Goal: Task Accomplishment & Management: Complete application form

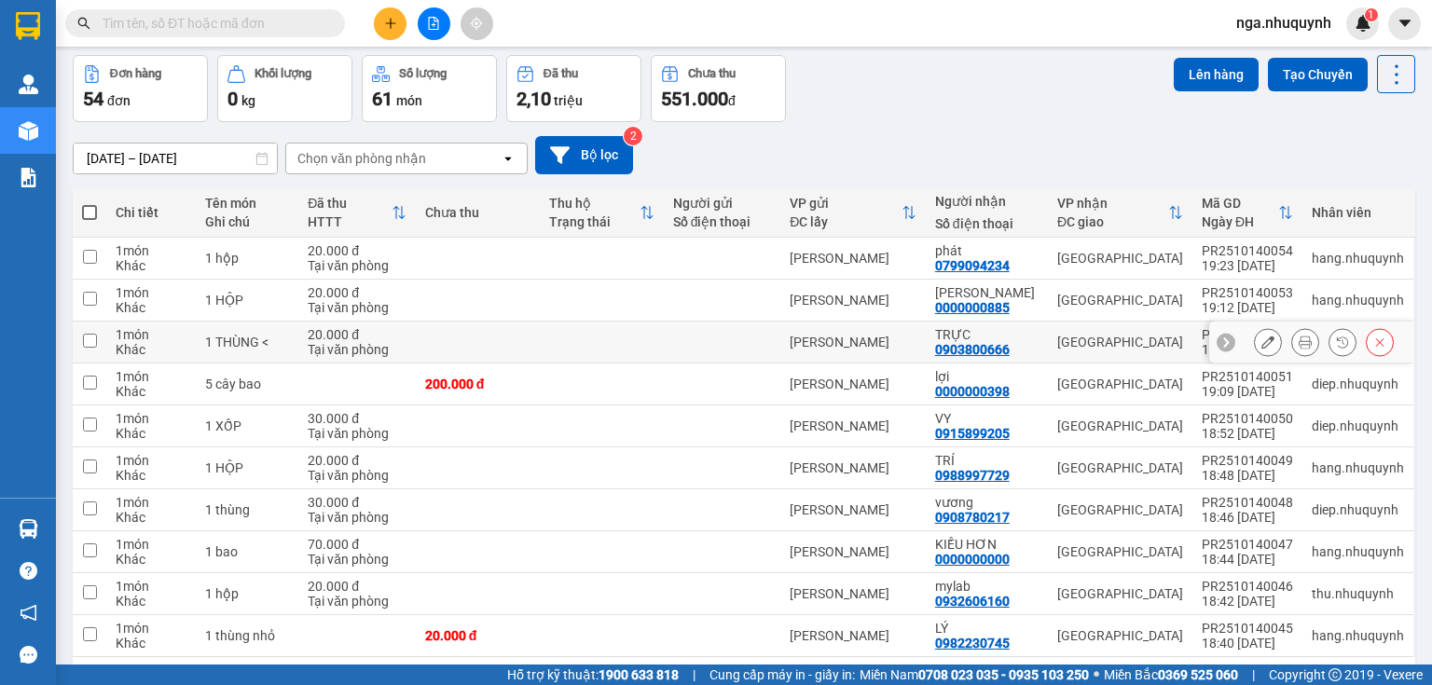
scroll to position [140, 0]
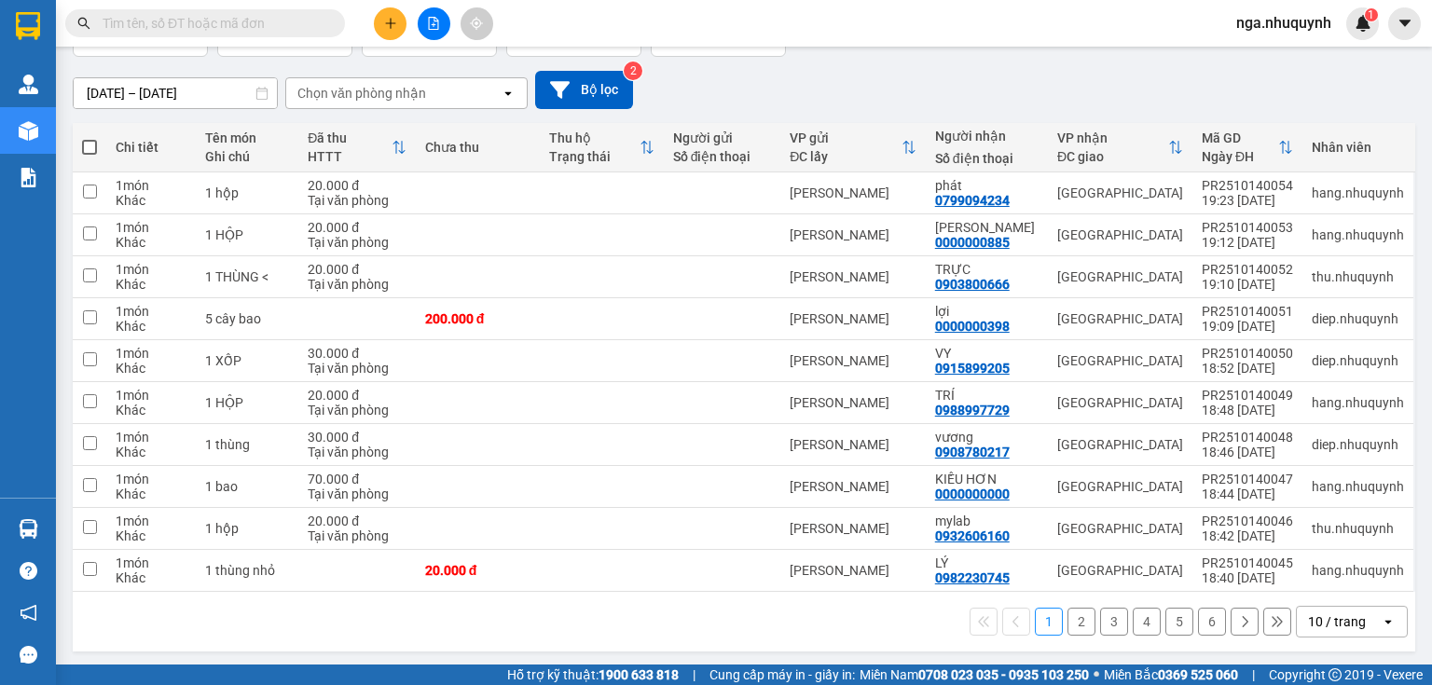
click at [1072, 615] on button "2" at bounding box center [1082, 622] width 28 height 28
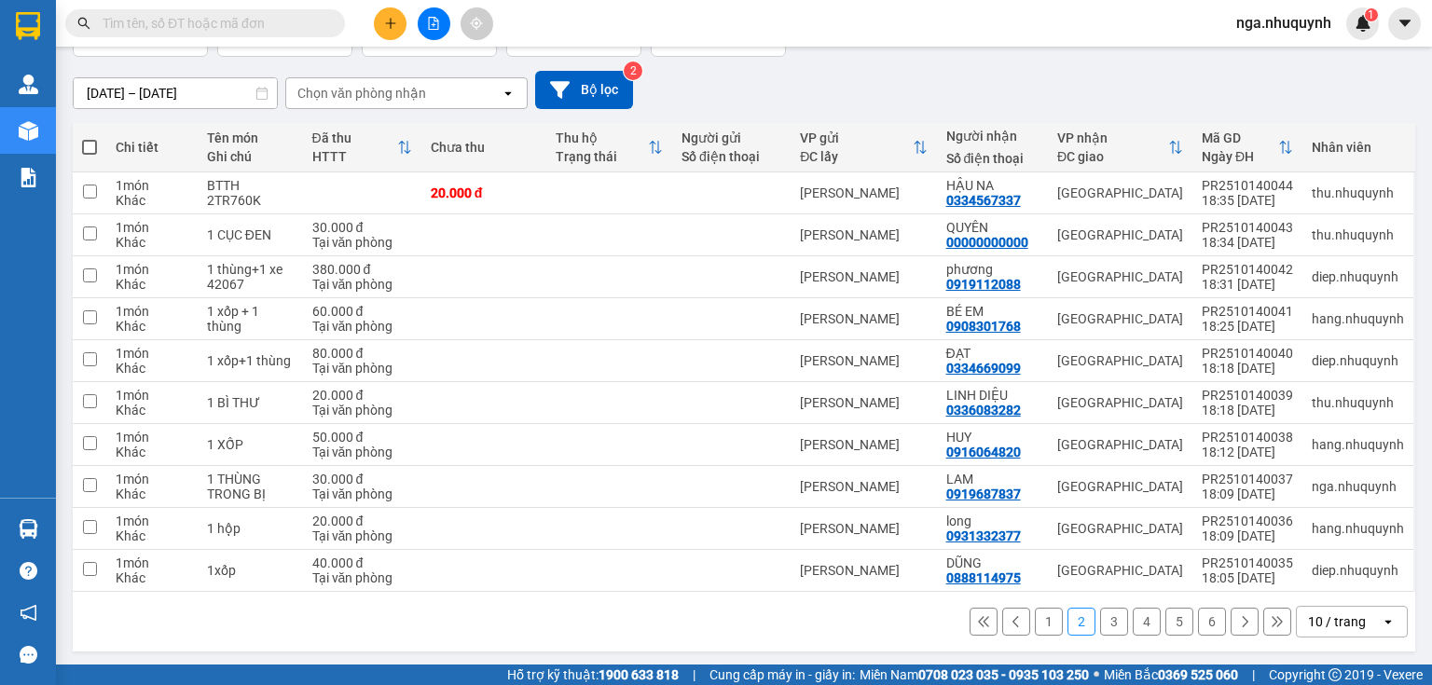
click at [1068, 615] on button "2" at bounding box center [1082, 622] width 28 height 28
click at [1100, 619] on button "3" at bounding box center [1114, 622] width 28 height 28
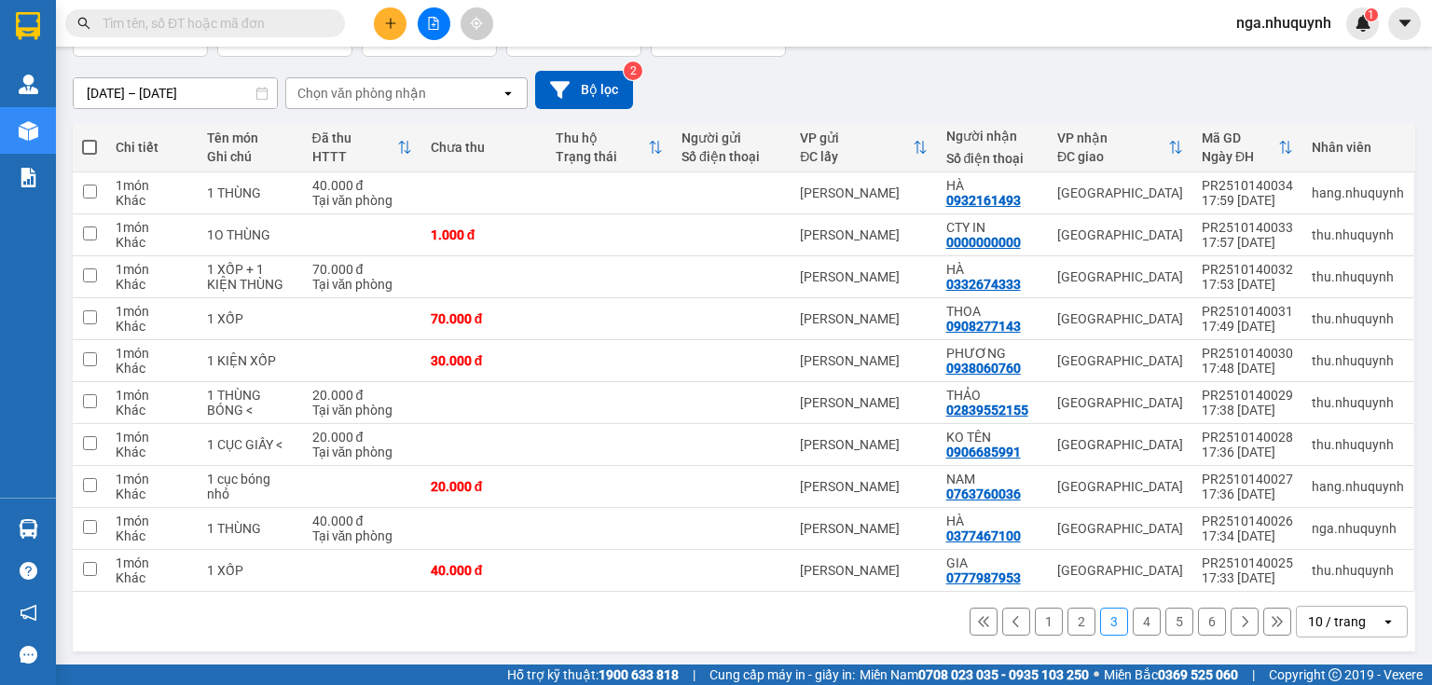
click at [1141, 615] on button "4" at bounding box center [1147, 622] width 28 height 28
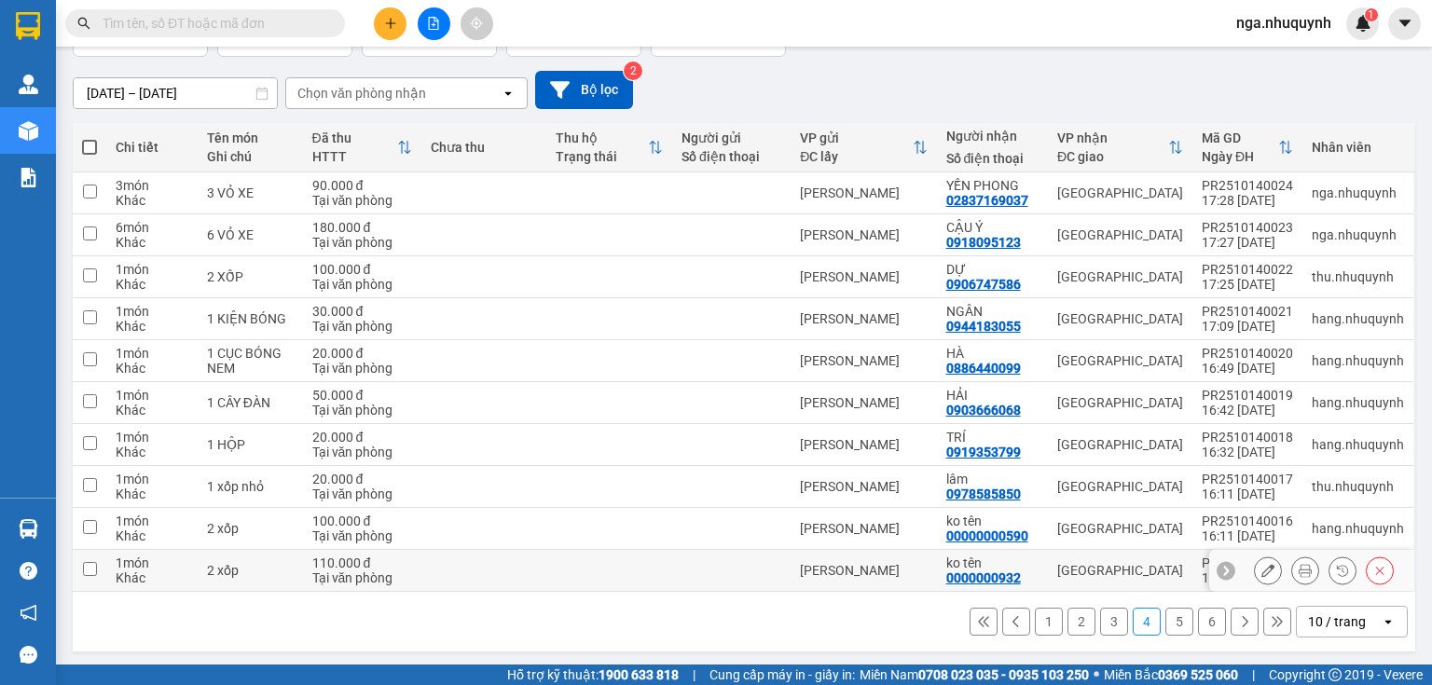
scroll to position [0, 0]
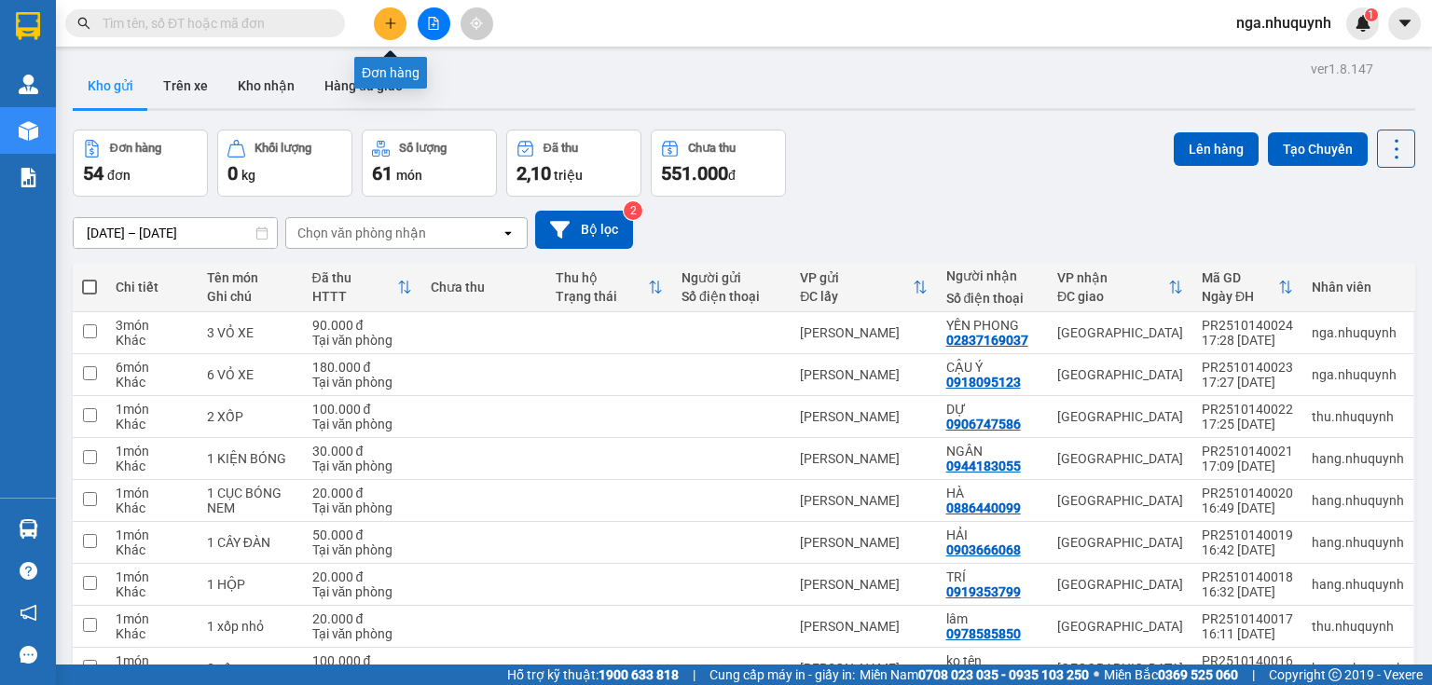
click at [392, 25] on icon "plus" at bounding box center [390, 23] width 13 height 13
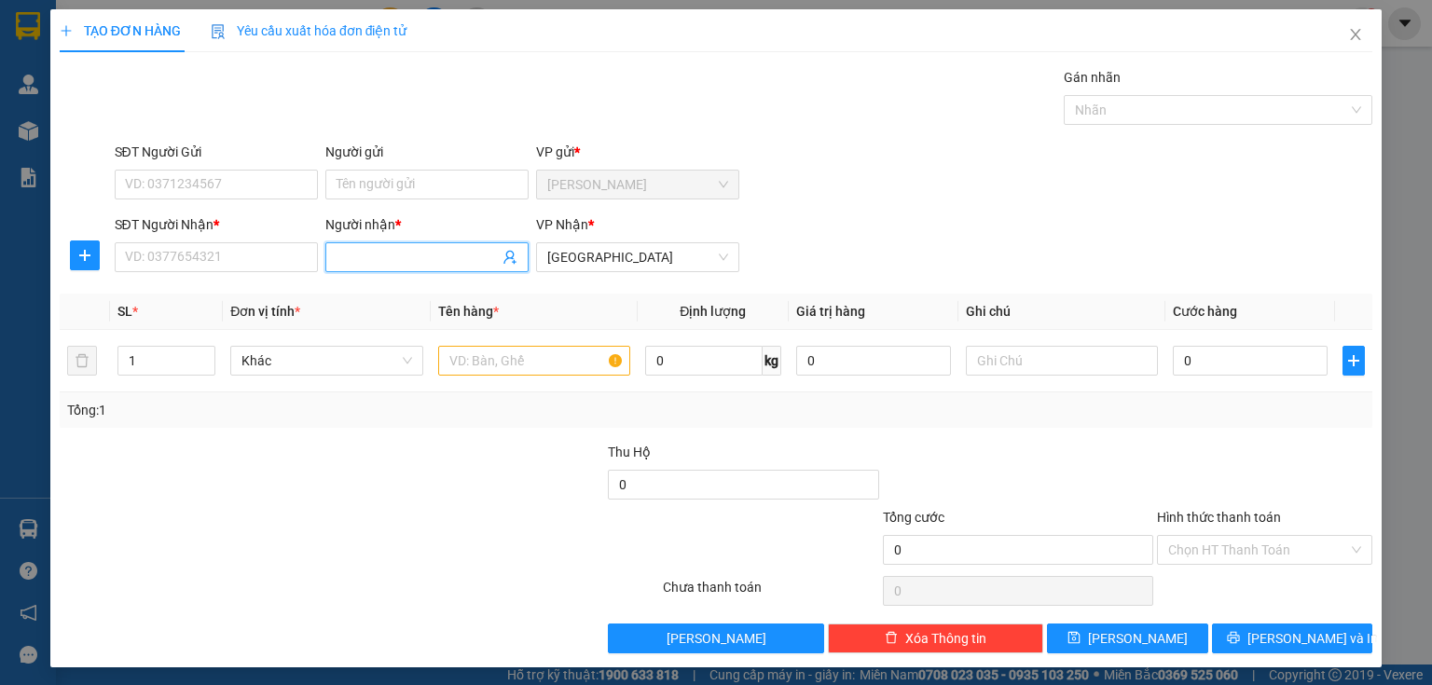
click at [353, 252] on input "Người nhận *" at bounding box center [418, 257] width 162 height 21
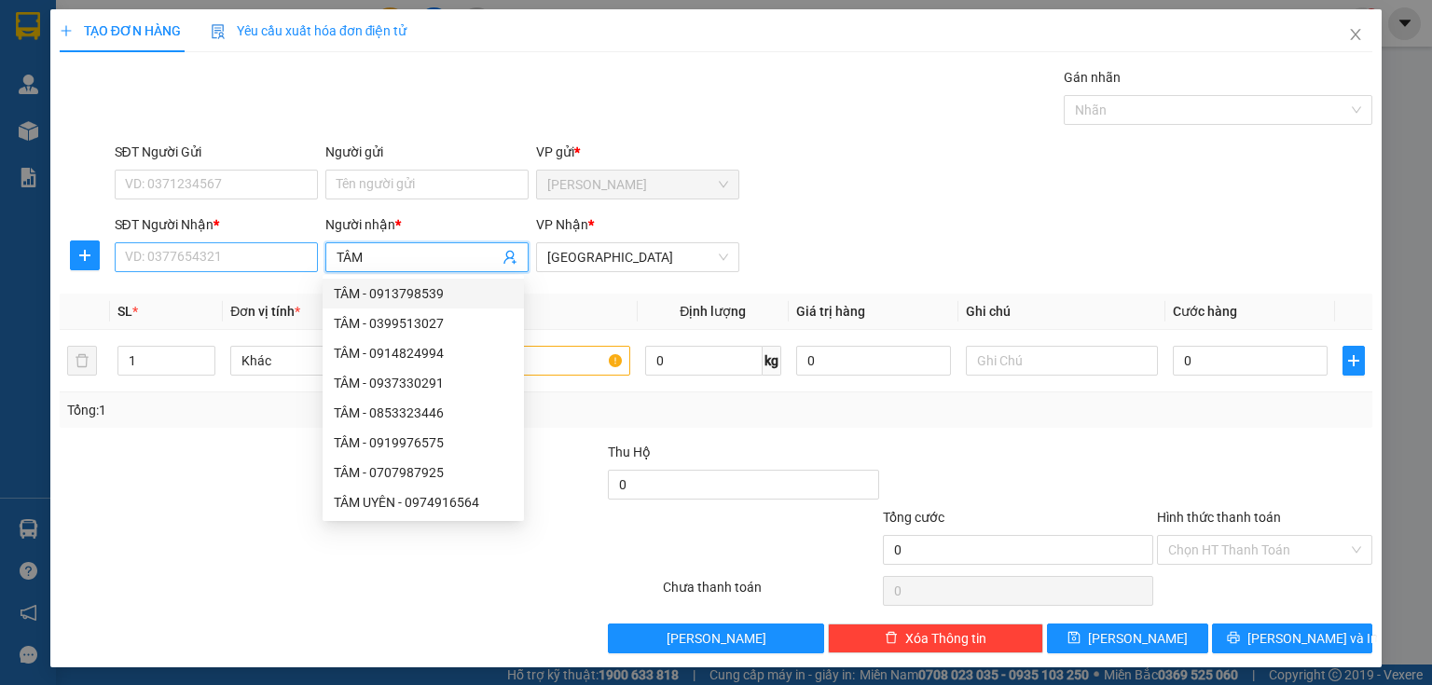
type input "TÂM"
click at [198, 266] on input "SĐT Người Nhận *" at bounding box center [216, 257] width 203 height 30
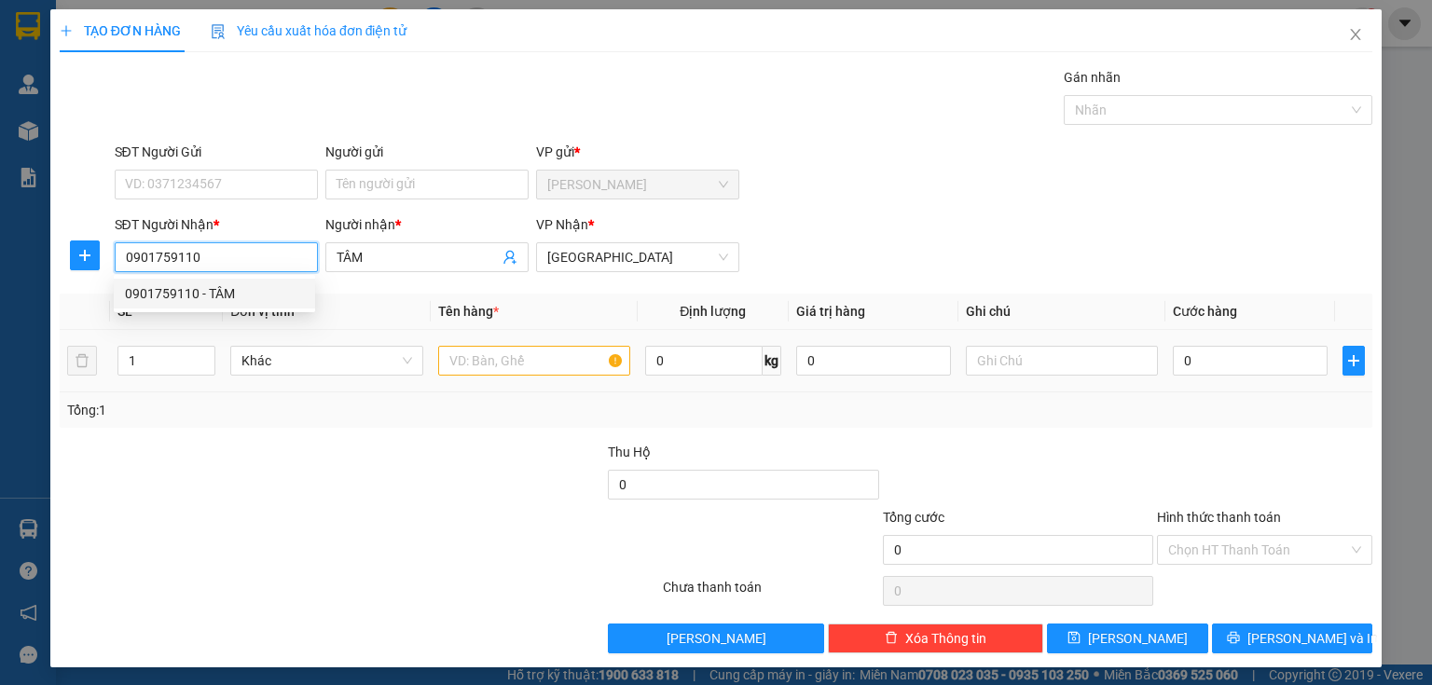
type input "0901759110"
click at [451, 352] on input "text" at bounding box center [534, 361] width 192 height 30
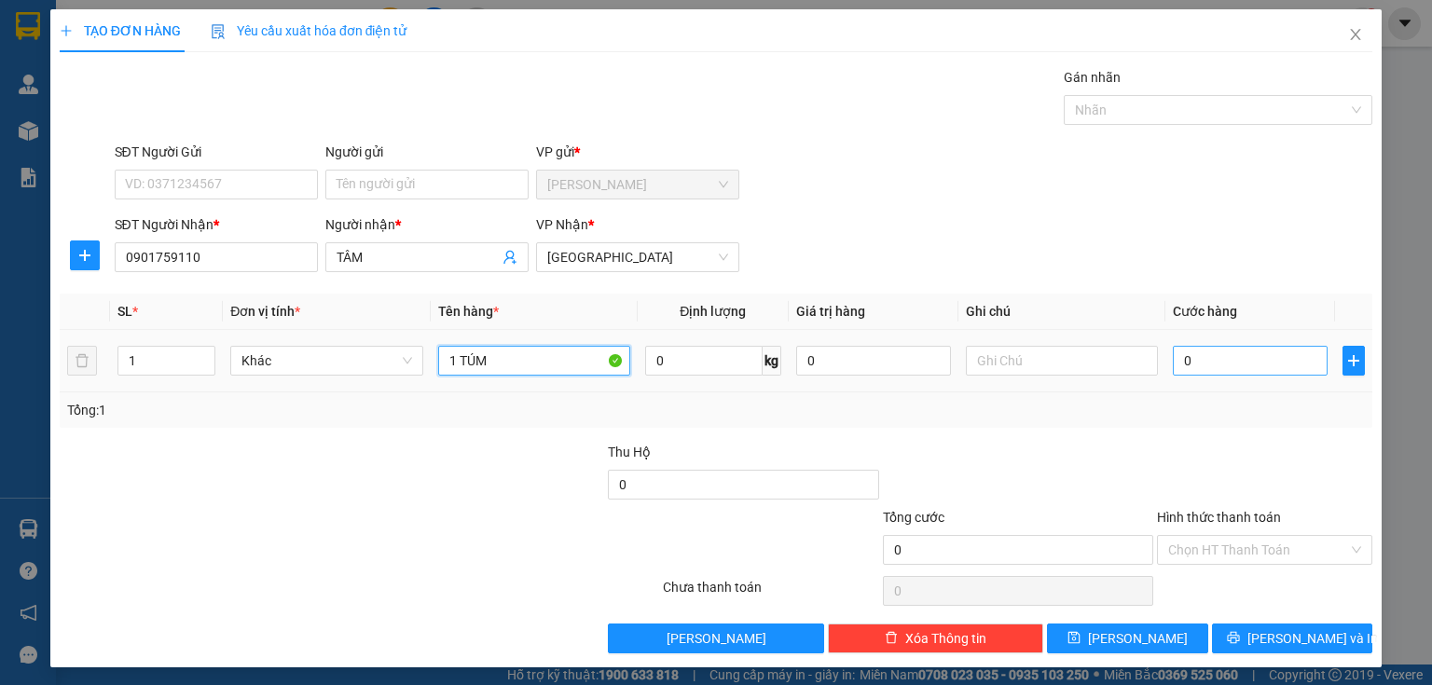
type input "1 TÚM"
click at [1201, 369] on input "0" at bounding box center [1250, 361] width 155 height 30
type input "3"
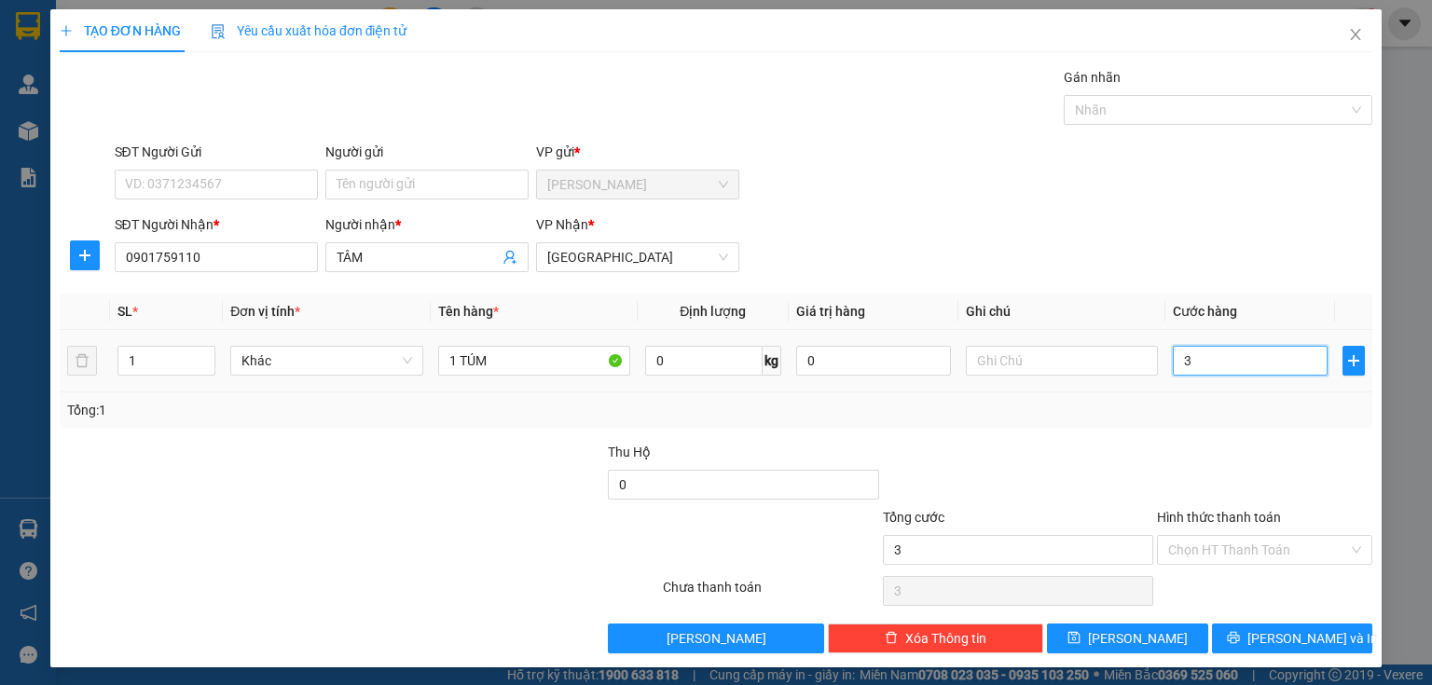
type input "30"
type input "300"
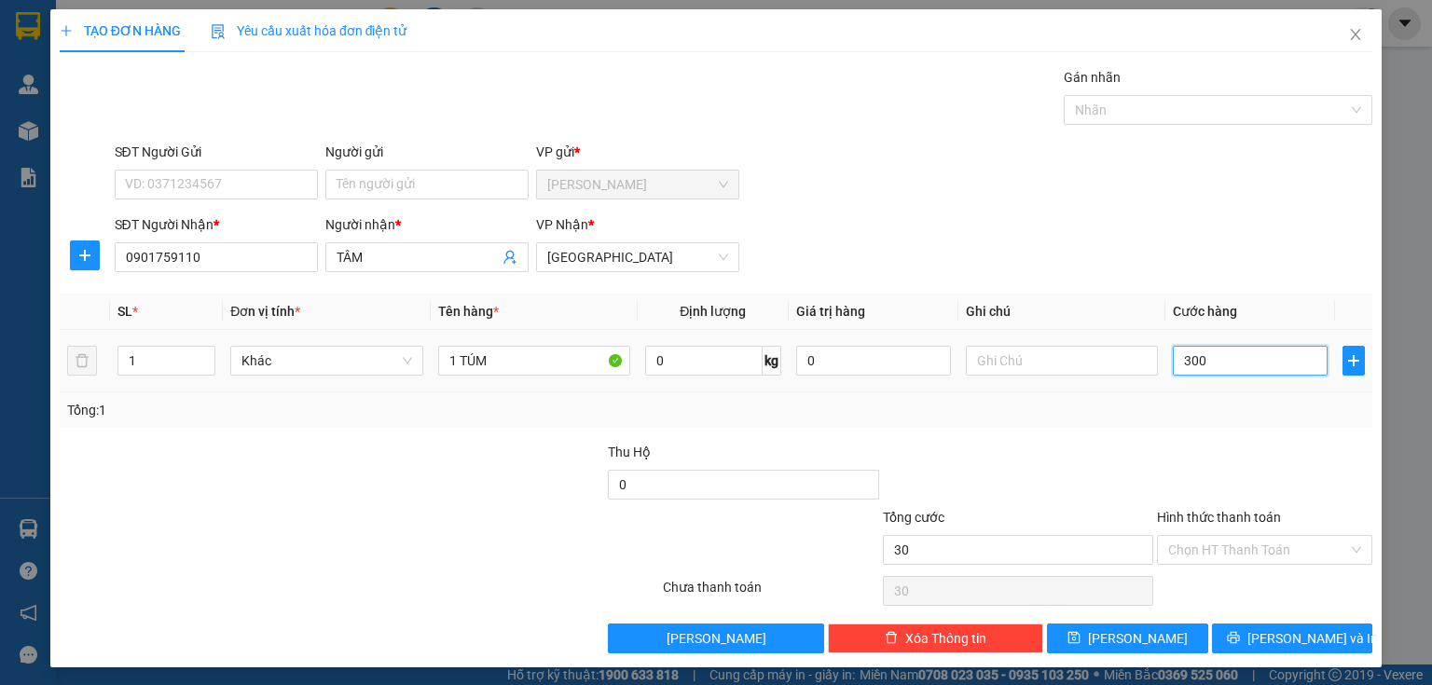
type input "300"
type input "3.000"
type input "30.000"
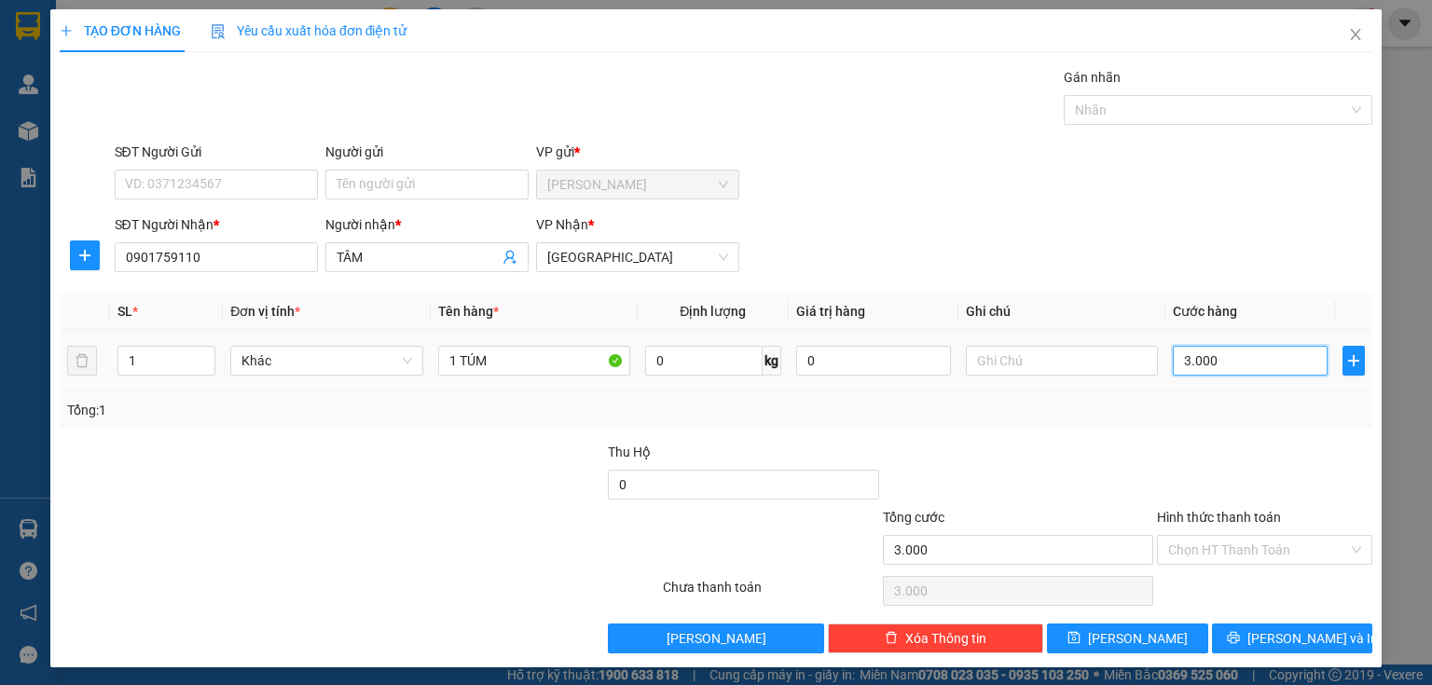
type input "30.000"
click at [1170, 554] on input "Hình thức thanh toán" at bounding box center [1258, 550] width 180 height 28
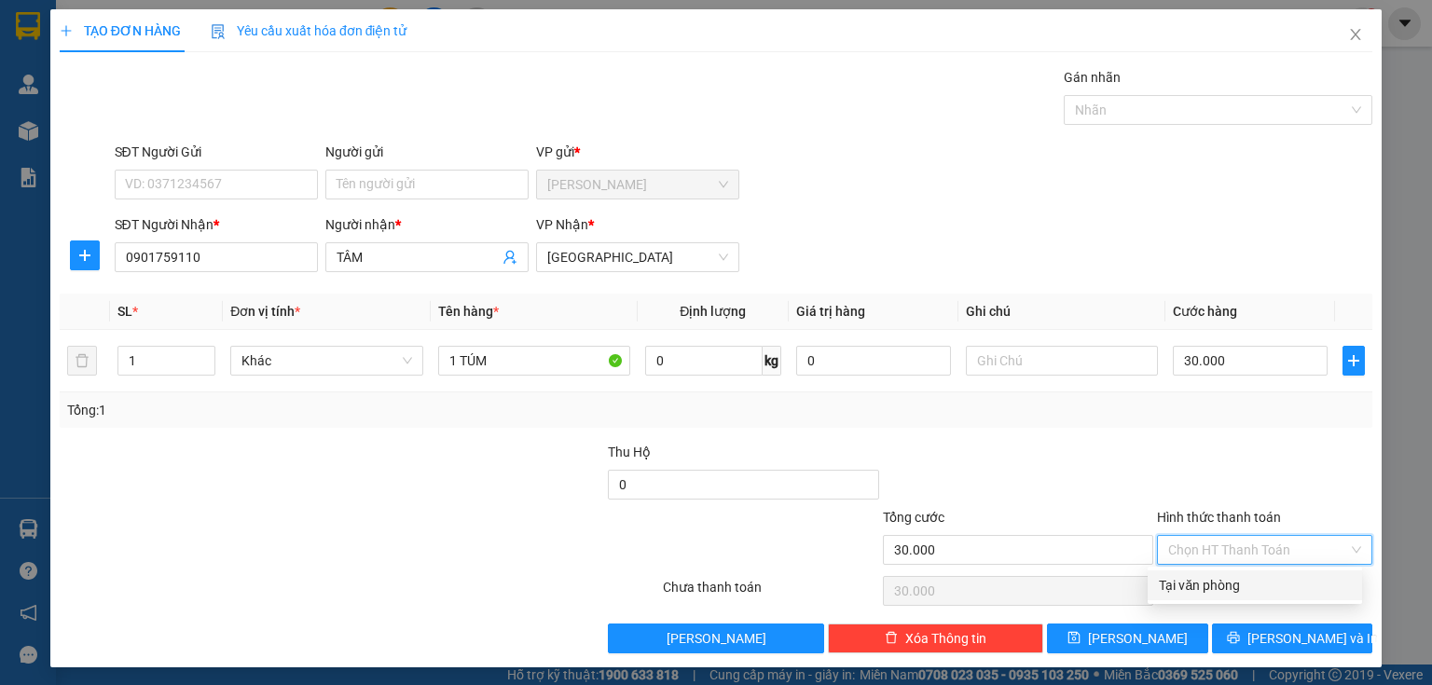
click at [1190, 593] on div "Tại văn phòng" at bounding box center [1255, 585] width 192 height 21
type input "0"
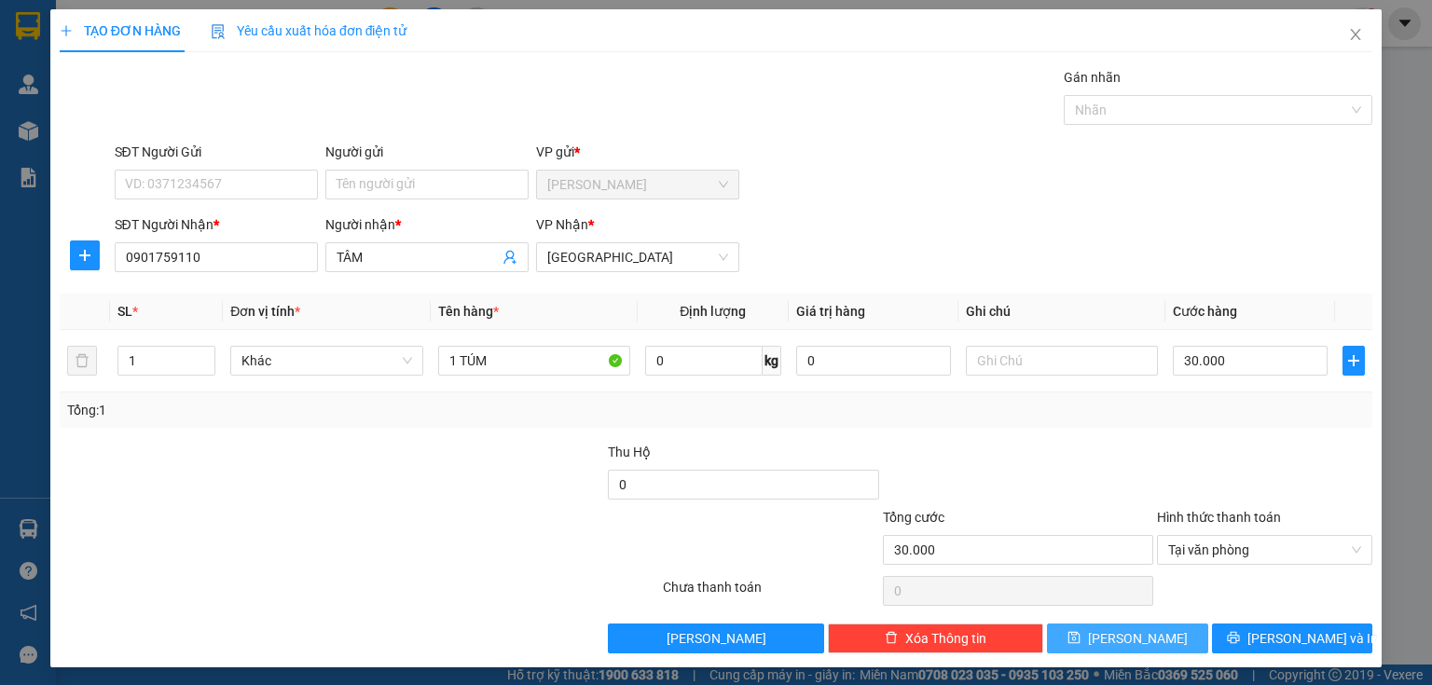
click at [1140, 631] on button "[PERSON_NAME]" at bounding box center [1127, 639] width 161 height 30
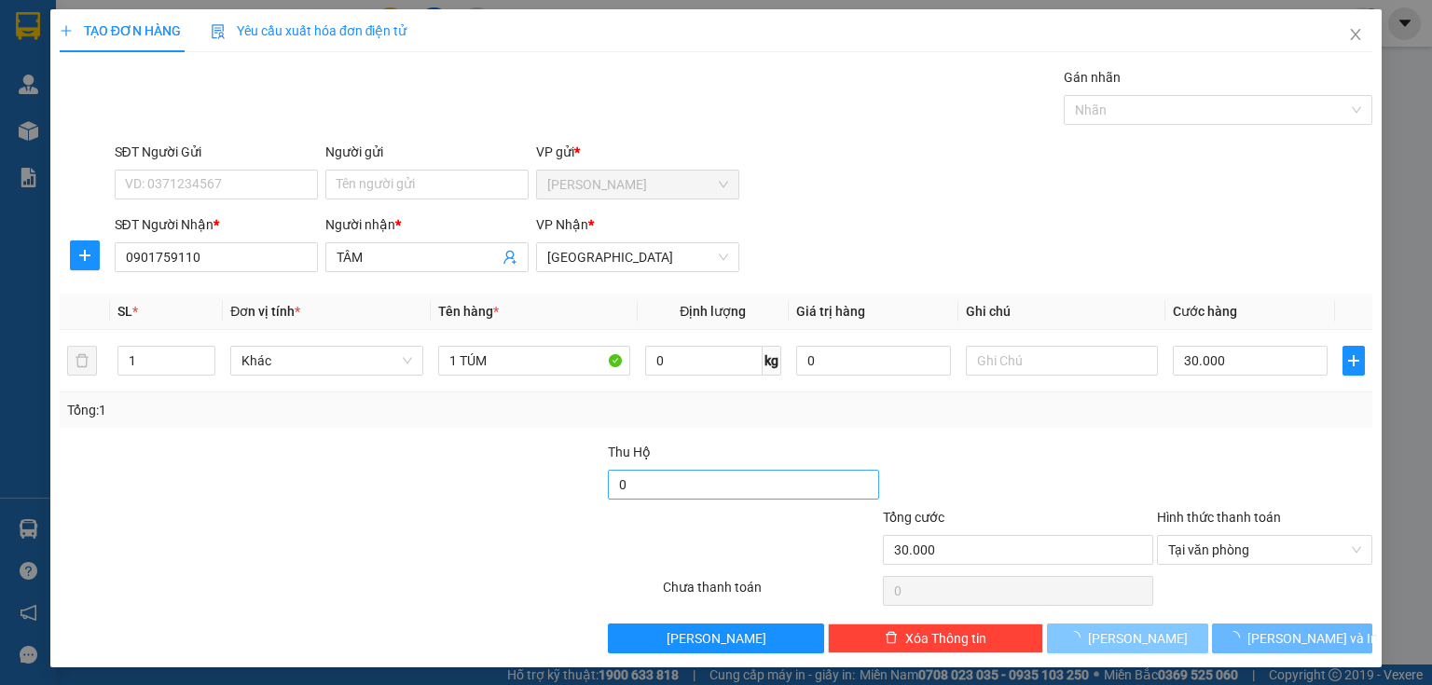
type input "0"
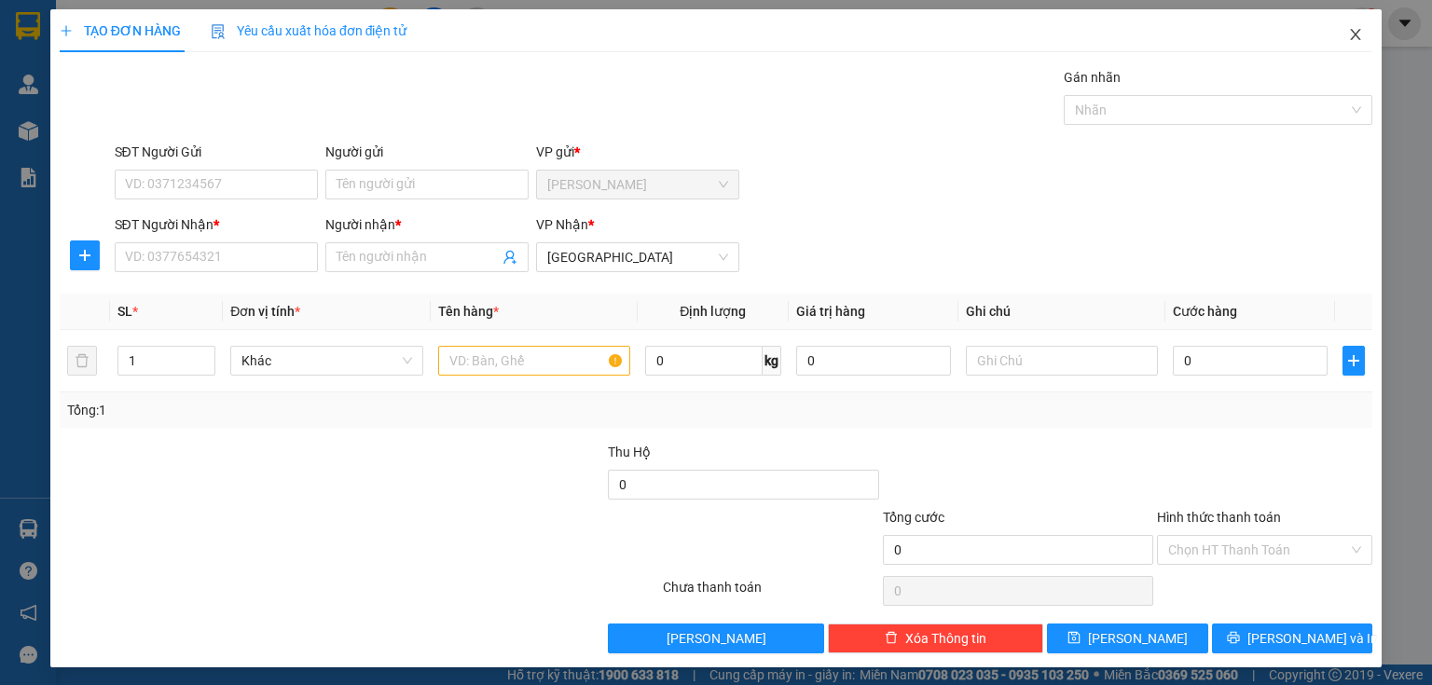
click at [1351, 37] on icon "close" at bounding box center [1356, 34] width 10 height 11
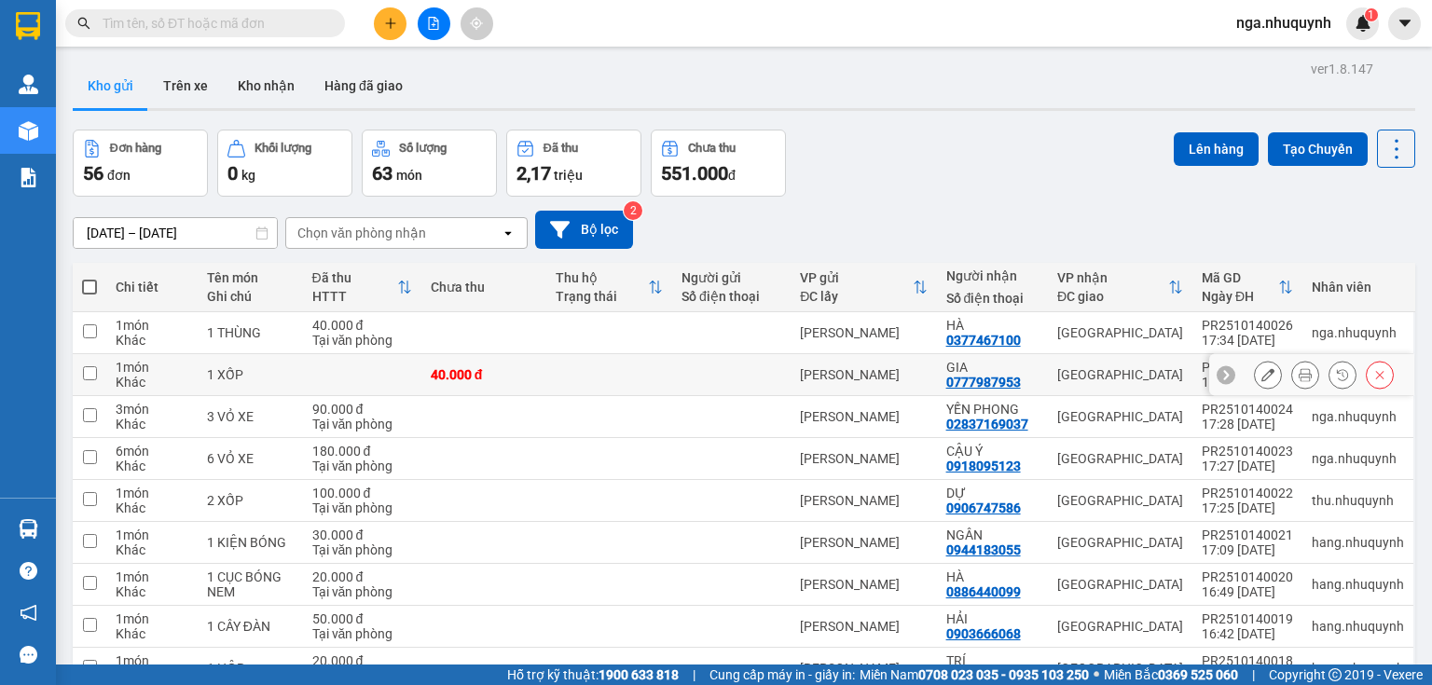
scroll to position [140, 0]
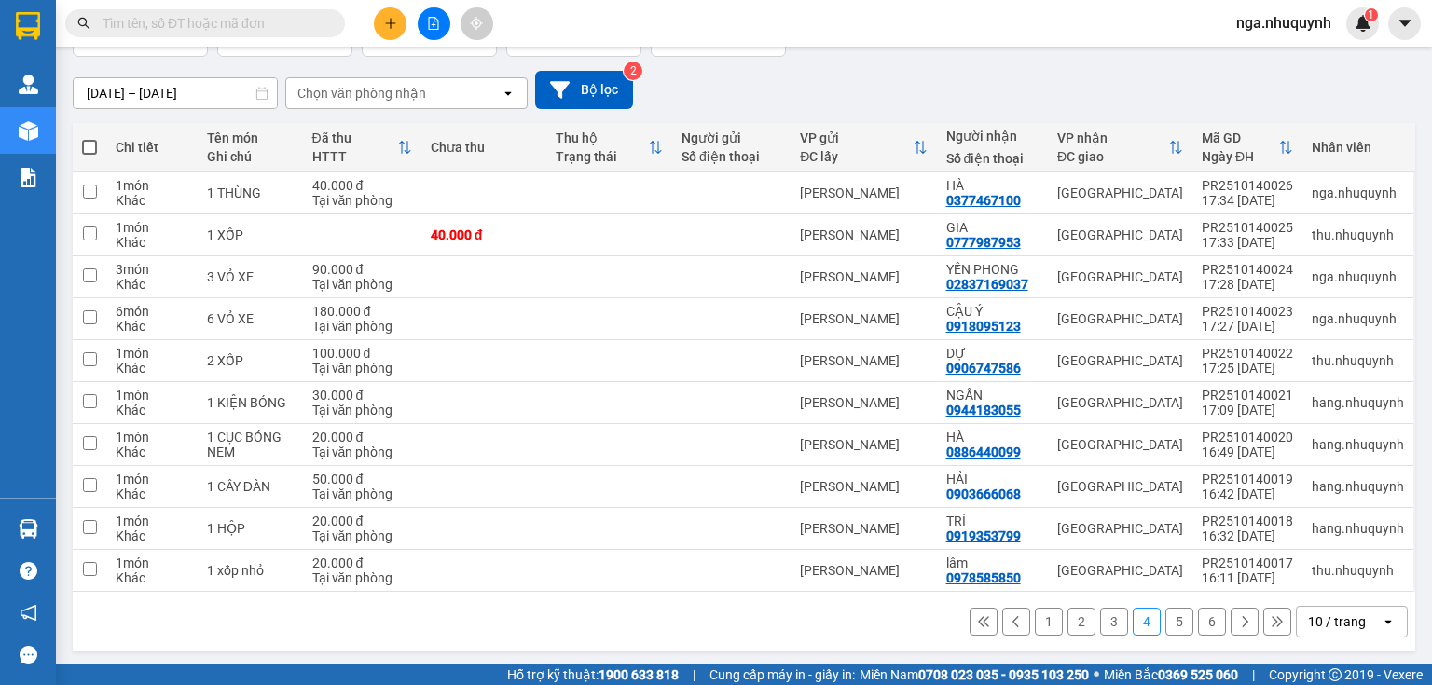
click at [1168, 619] on button "5" at bounding box center [1180, 622] width 28 height 28
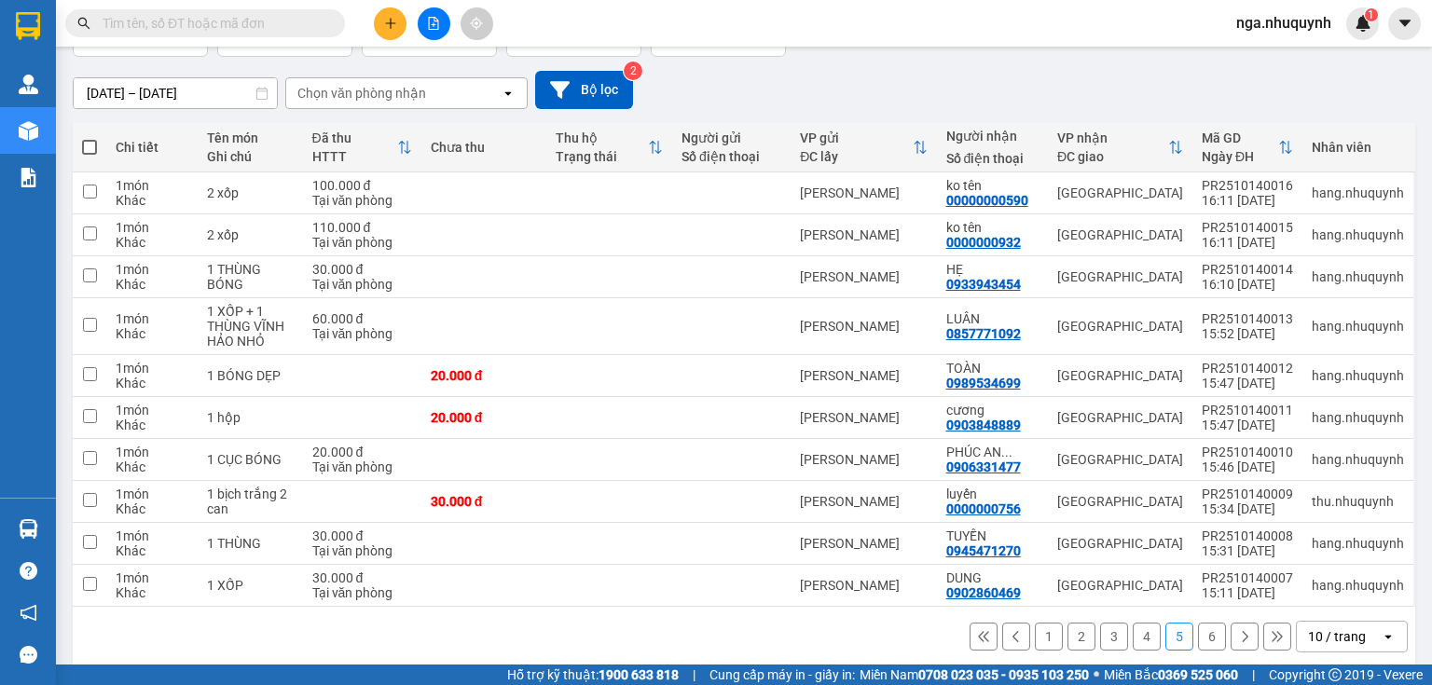
click at [1198, 637] on button "6" at bounding box center [1212, 637] width 28 height 28
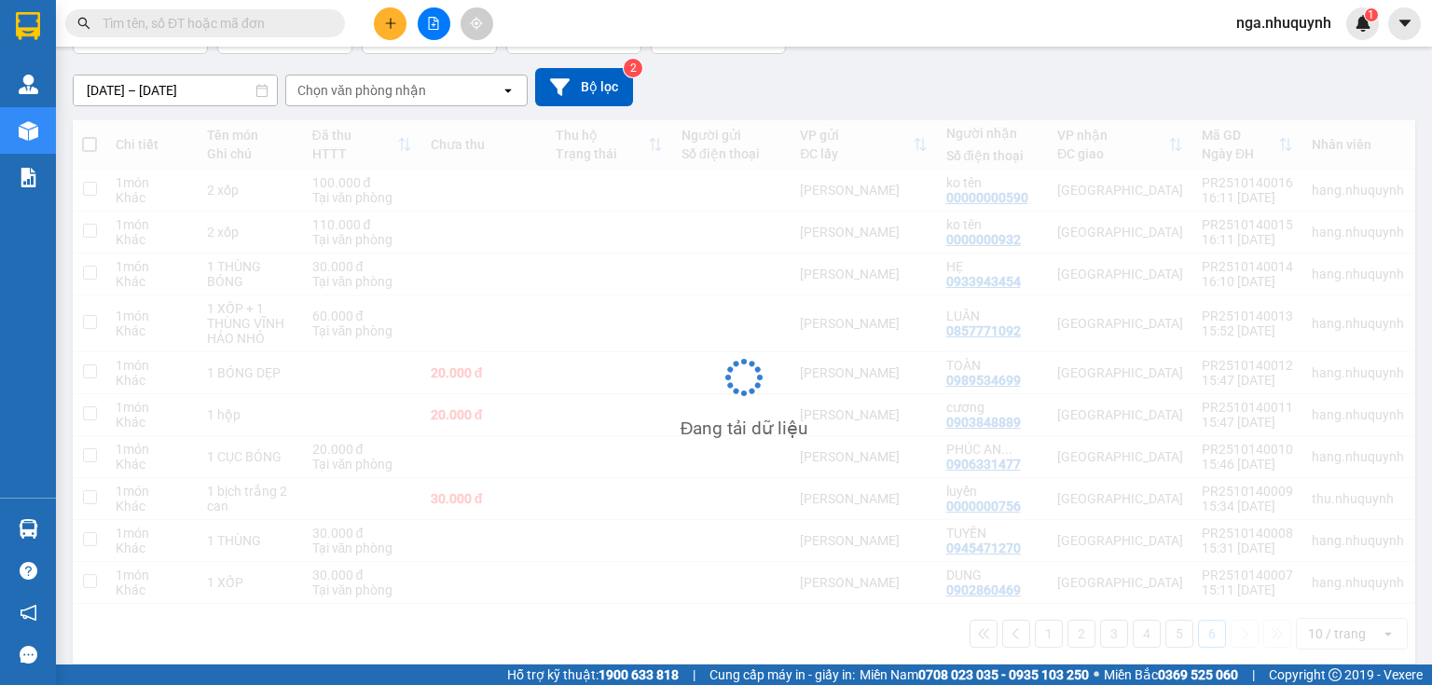
scroll to position [86, 0]
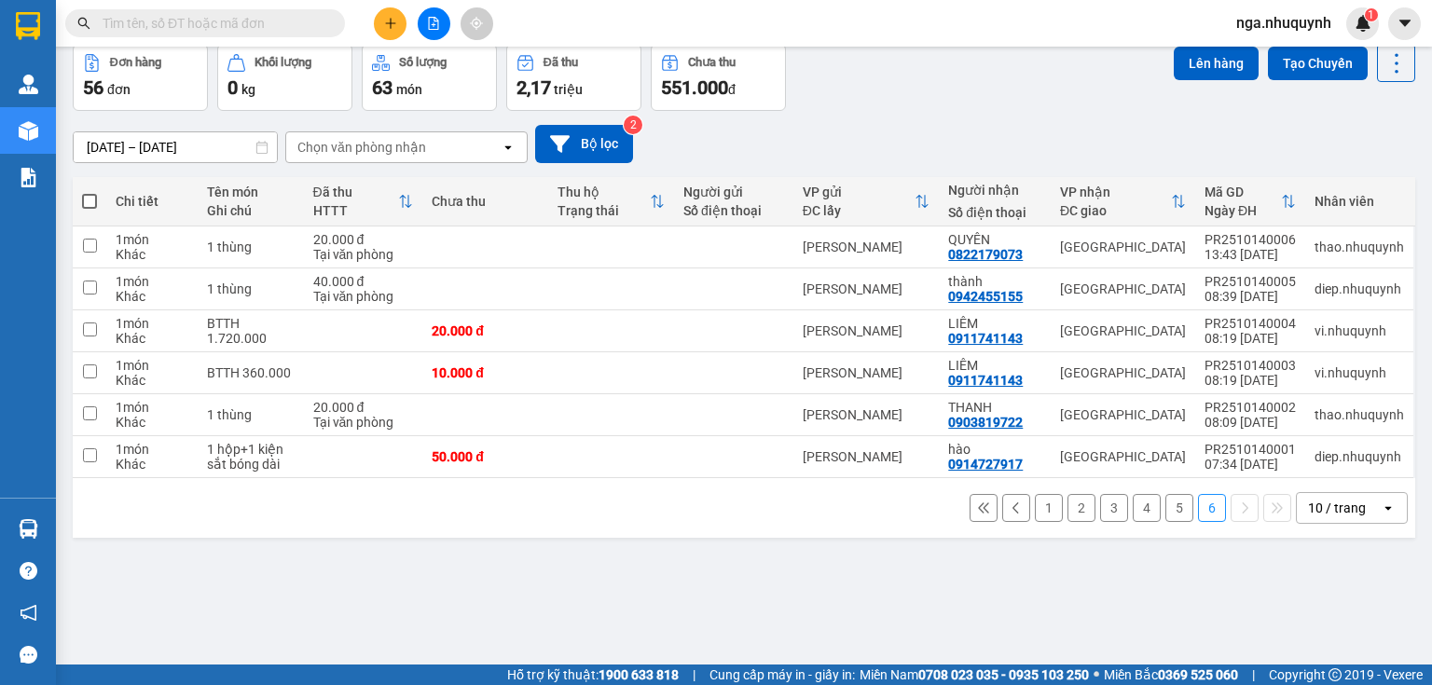
click at [1170, 505] on button "5" at bounding box center [1180, 508] width 28 height 28
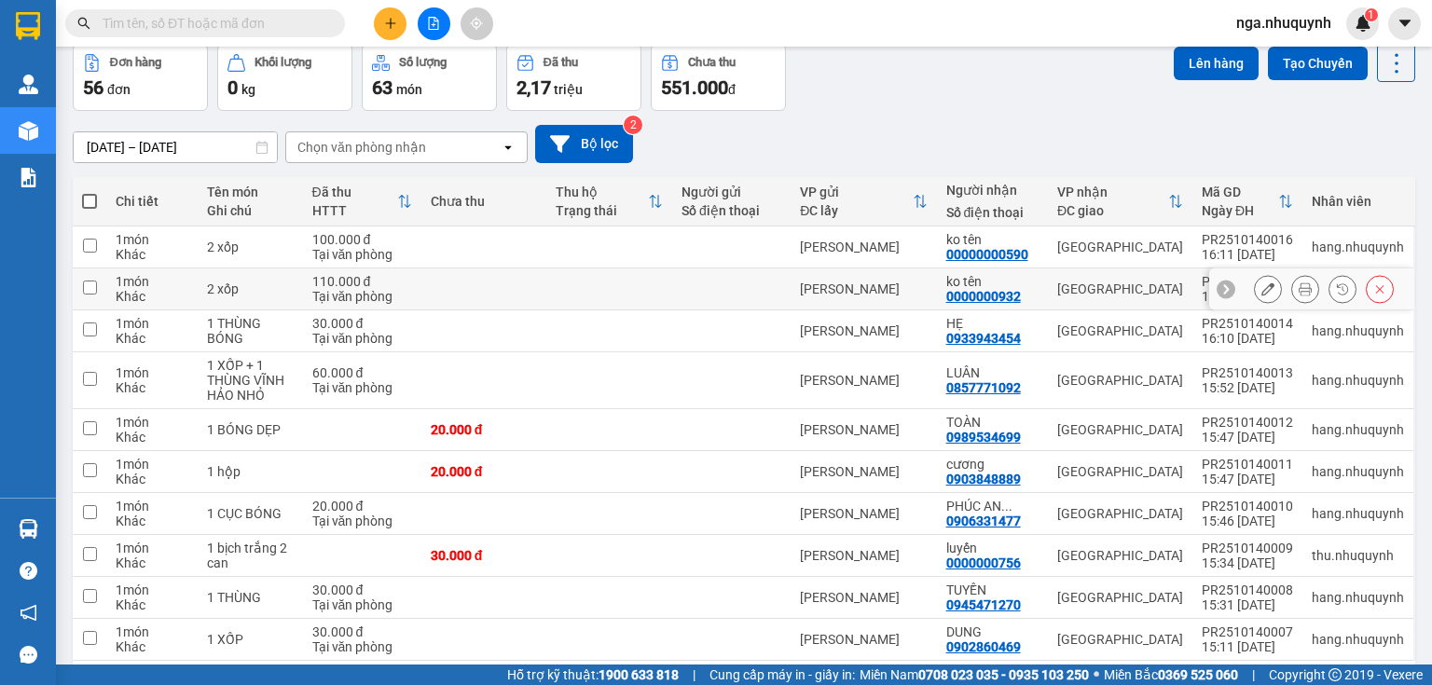
scroll to position [155, 0]
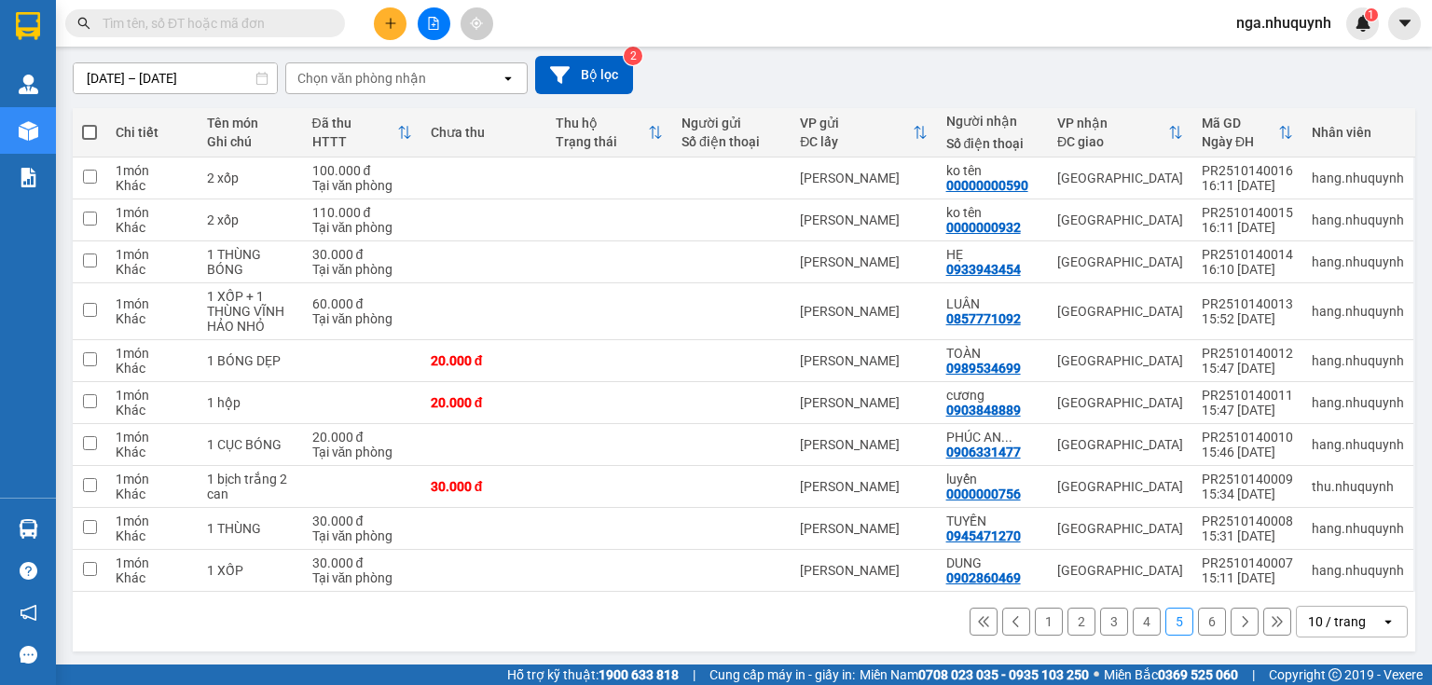
click at [1142, 623] on button "4" at bounding box center [1147, 622] width 28 height 28
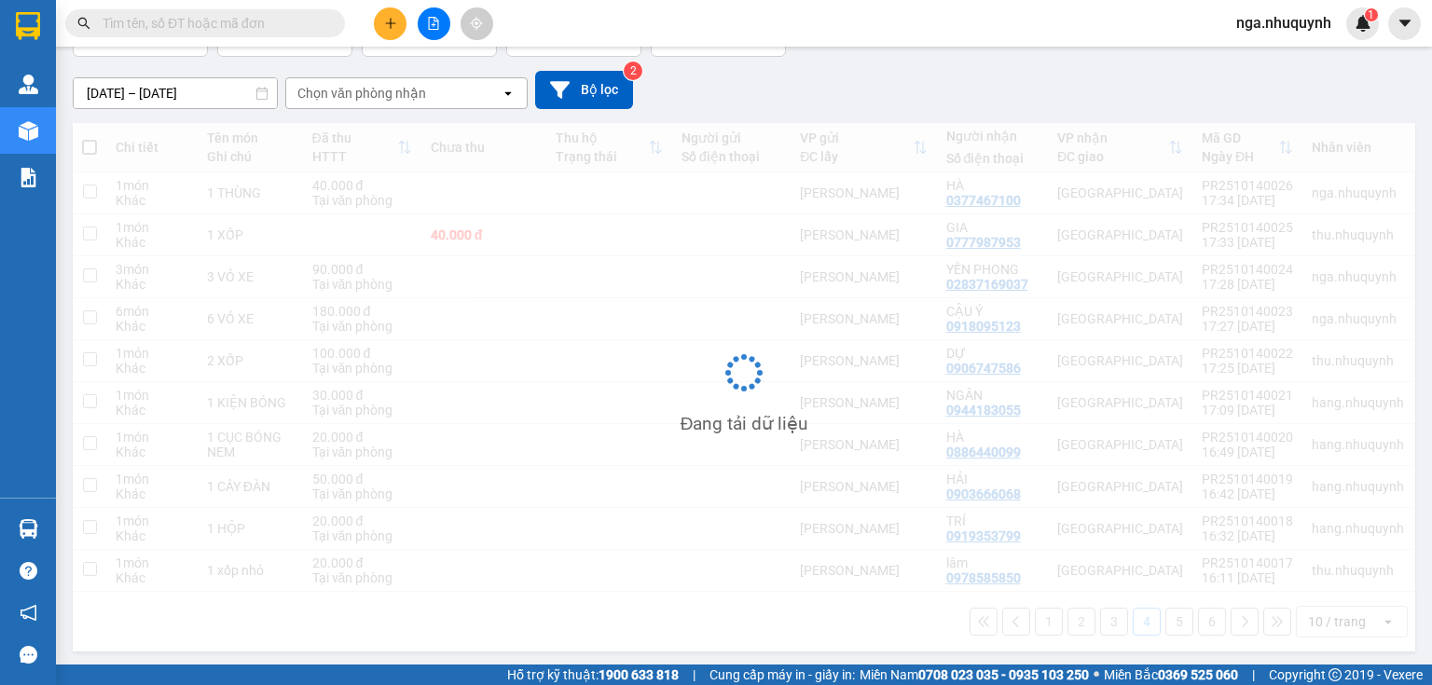
scroll to position [140, 0]
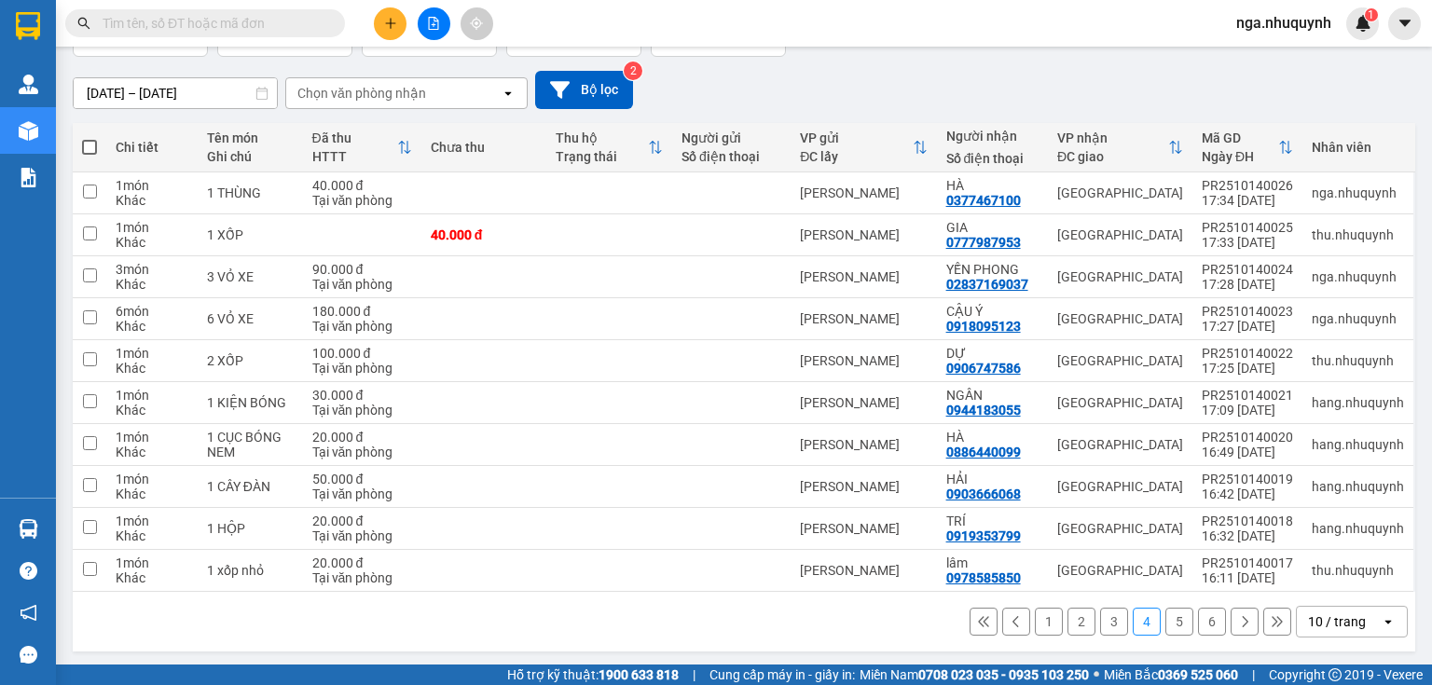
click at [1105, 621] on button "3" at bounding box center [1114, 622] width 28 height 28
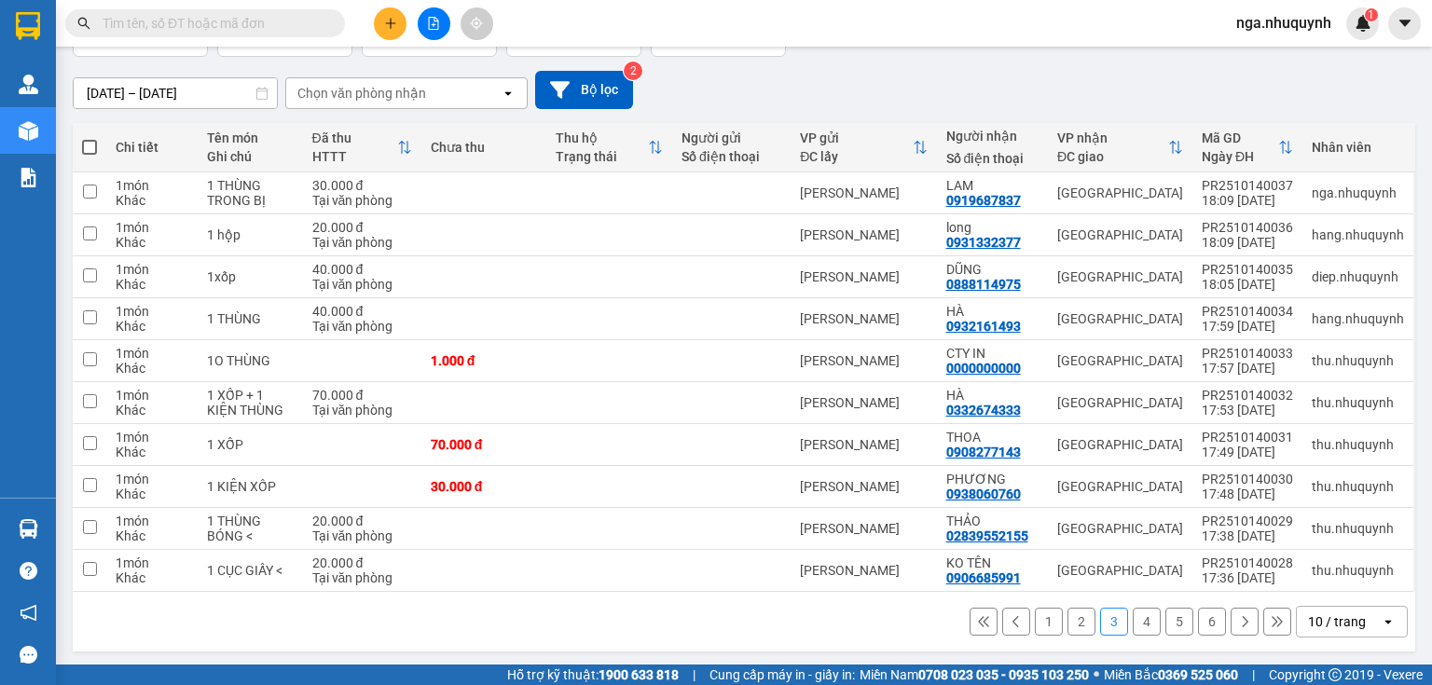
click at [1068, 628] on button "2" at bounding box center [1082, 622] width 28 height 28
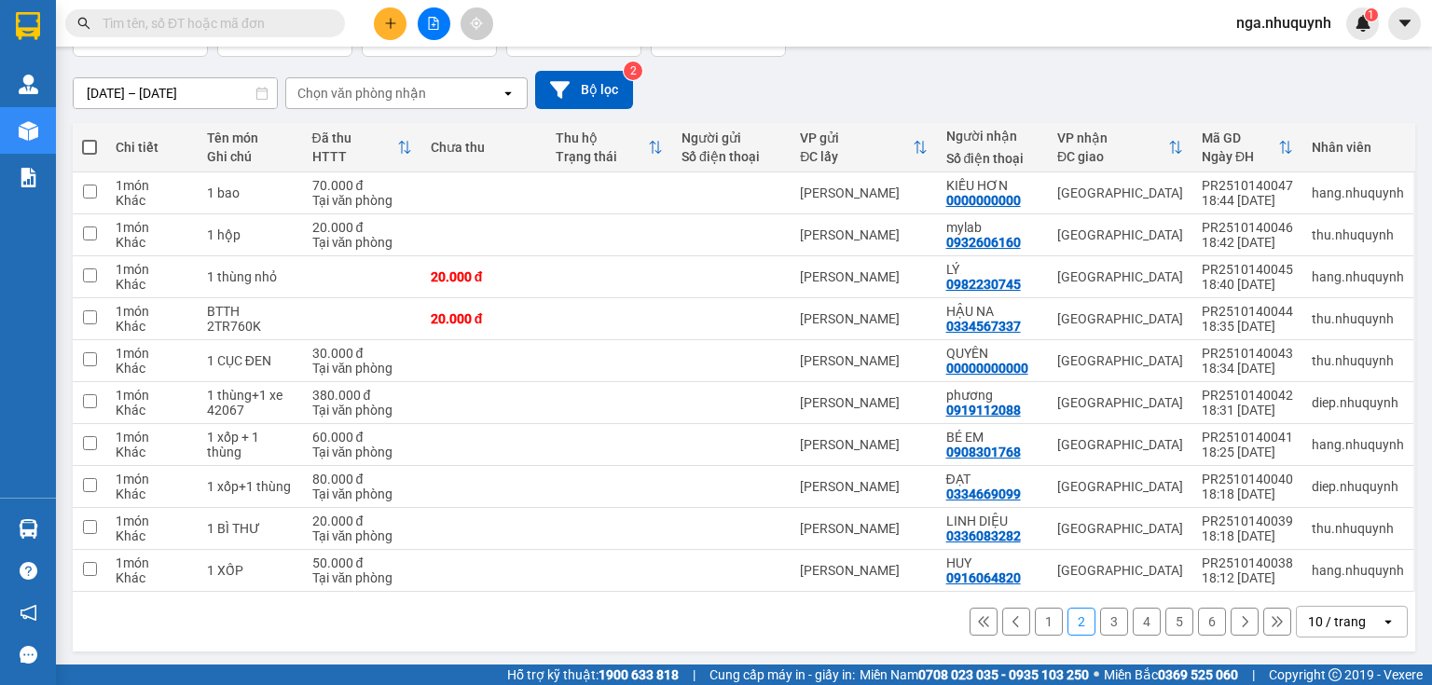
click at [1041, 616] on button "1" at bounding box center [1049, 622] width 28 height 28
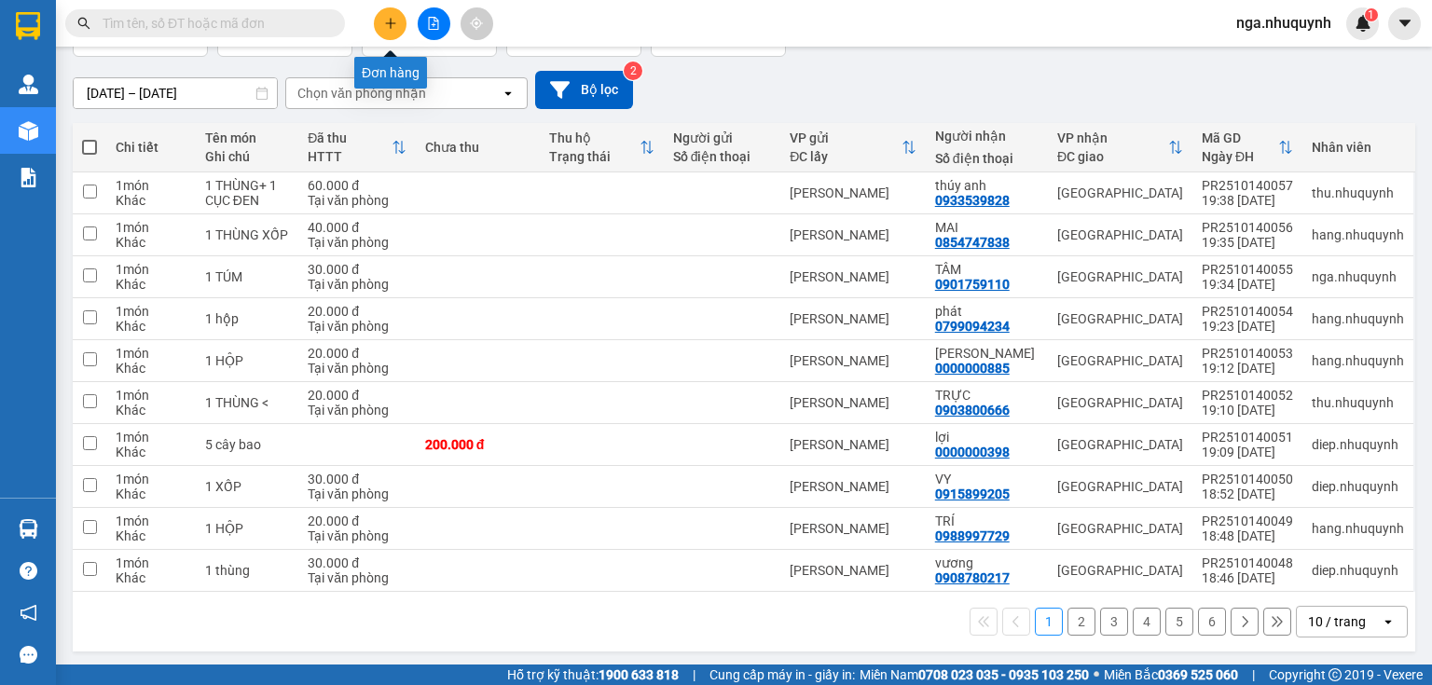
click at [396, 28] on icon "plus" at bounding box center [390, 23] width 13 height 13
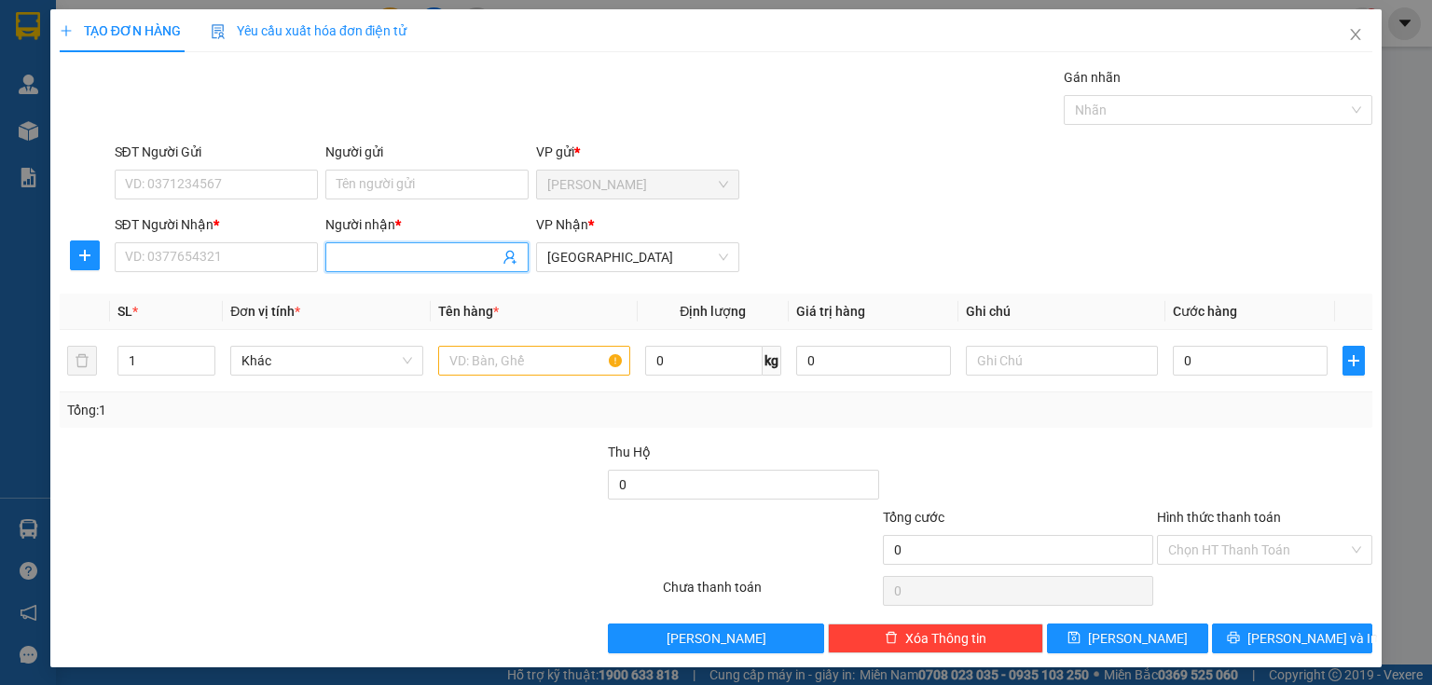
click at [390, 261] on input "Người nhận *" at bounding box center [418, 257] width 162 height 21
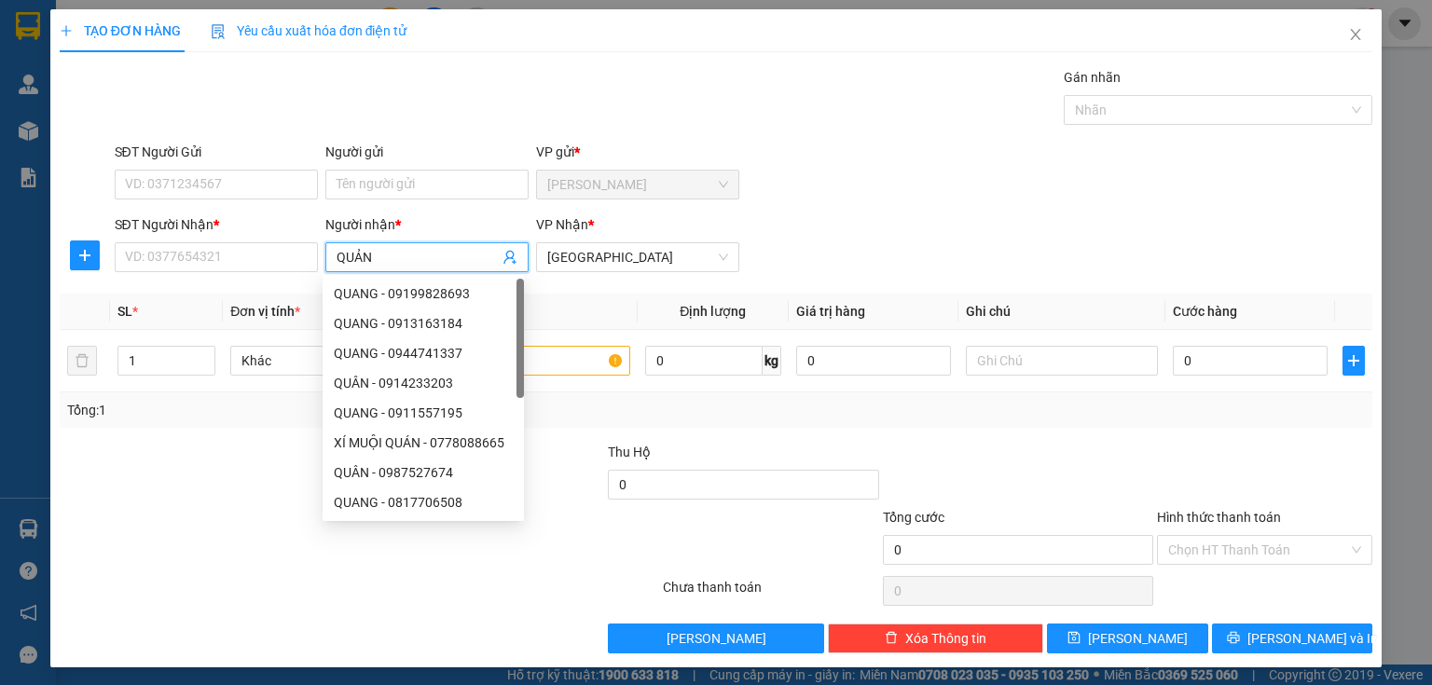
type input "QUẢNG"
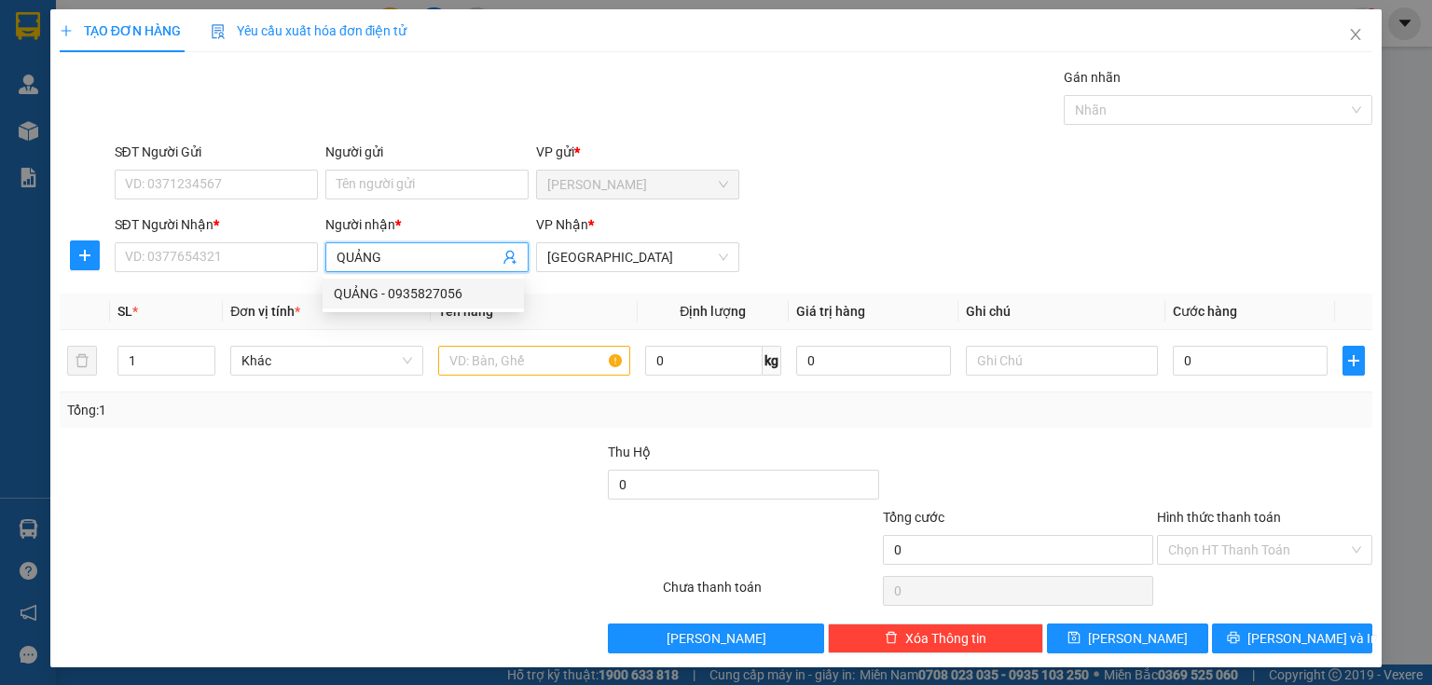
click at [437, 304] on div "QUẢNG - 0935827056" at bounding box center [423, 294] width 201 height 30
type input "0935827056"
type input "QUẢNG"
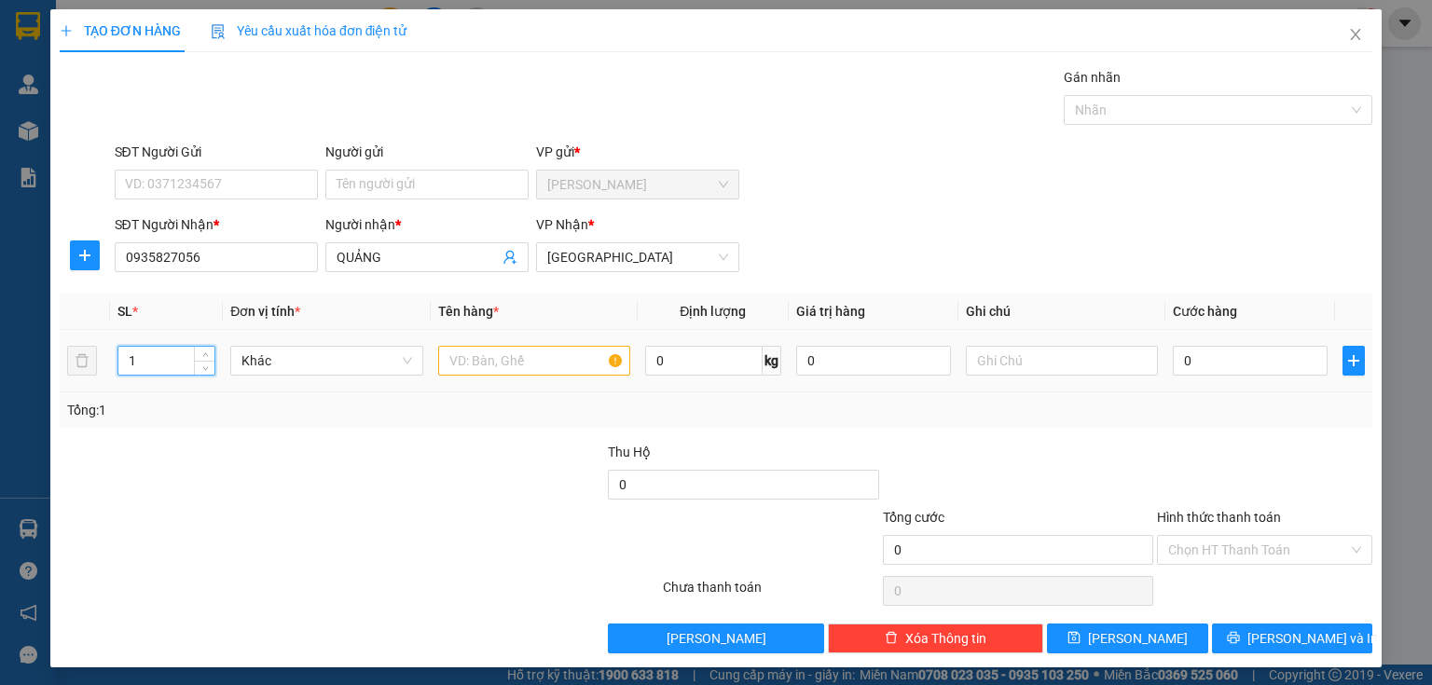
click at [183, 359] on input "1" at bounding box center [166, 361] width 96 height 28
type input "2"
click at [438, 366] on input "text" at bounding box center [534, 361] width 192 height 30
type input "2 BAO HÀNH"
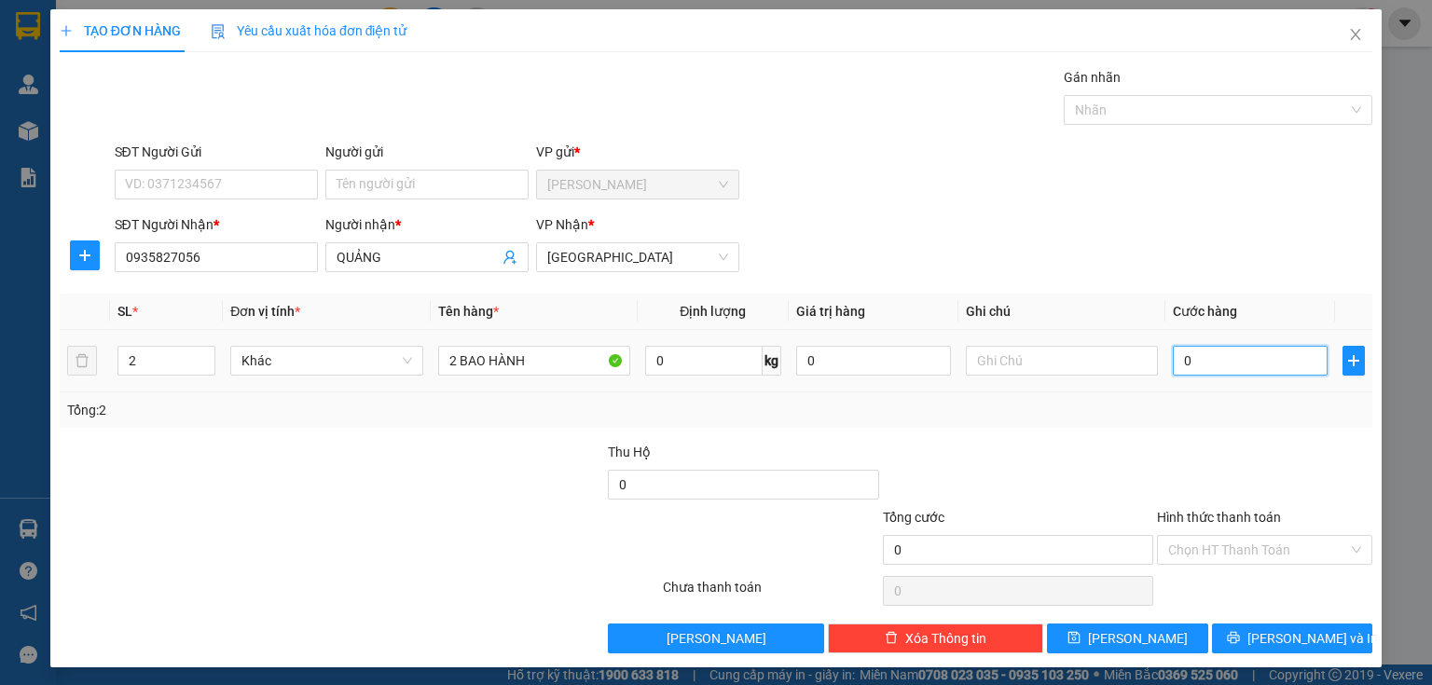
click at [1221, 367] on input "0" at bounding box center [1250, 361] width 155 height 30
type input "1"
type input "10"
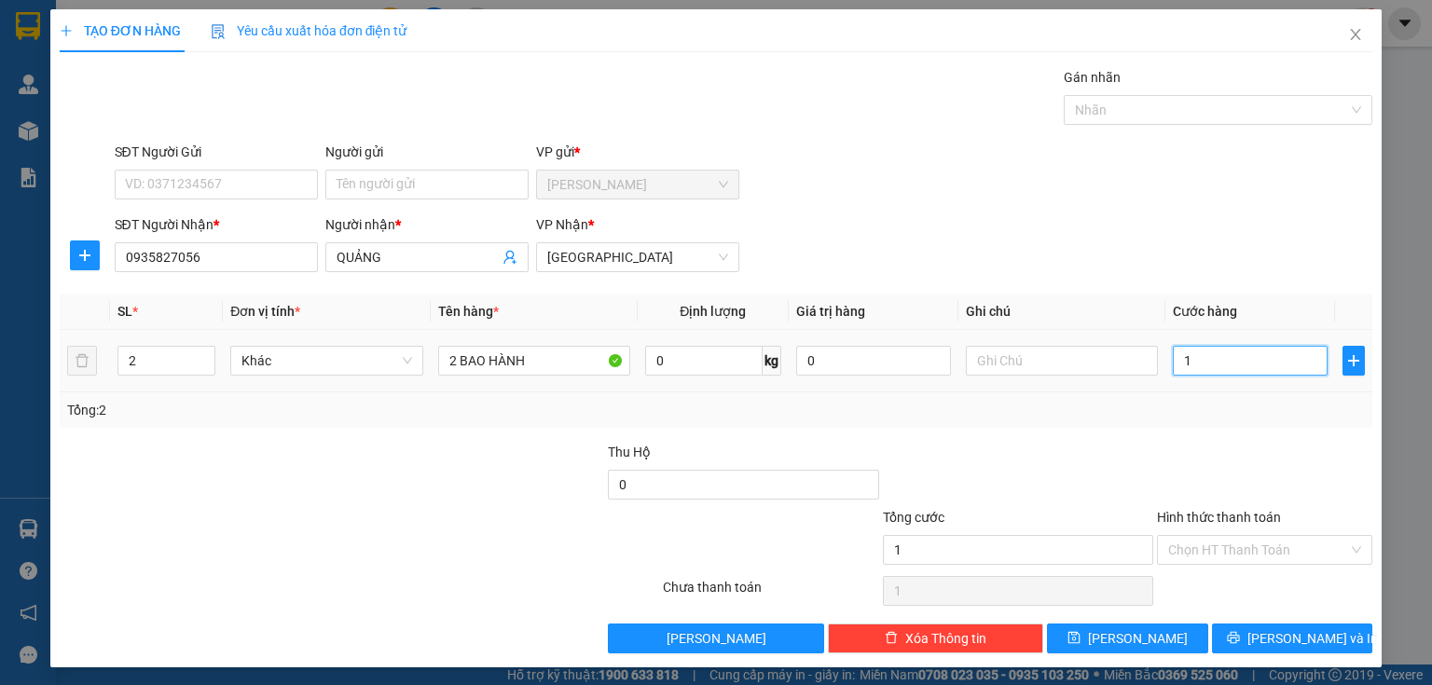
type input "10"
type input "100"
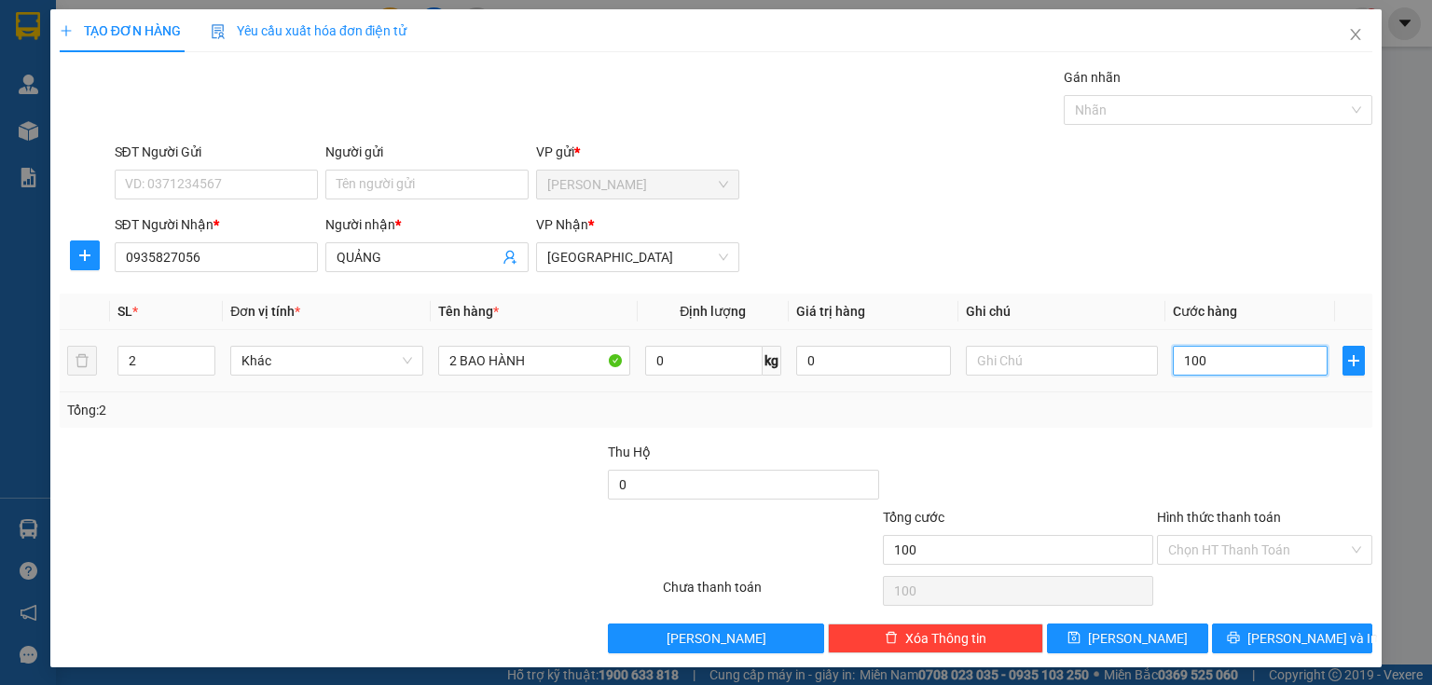
type input "1.000"
type input "10.000"
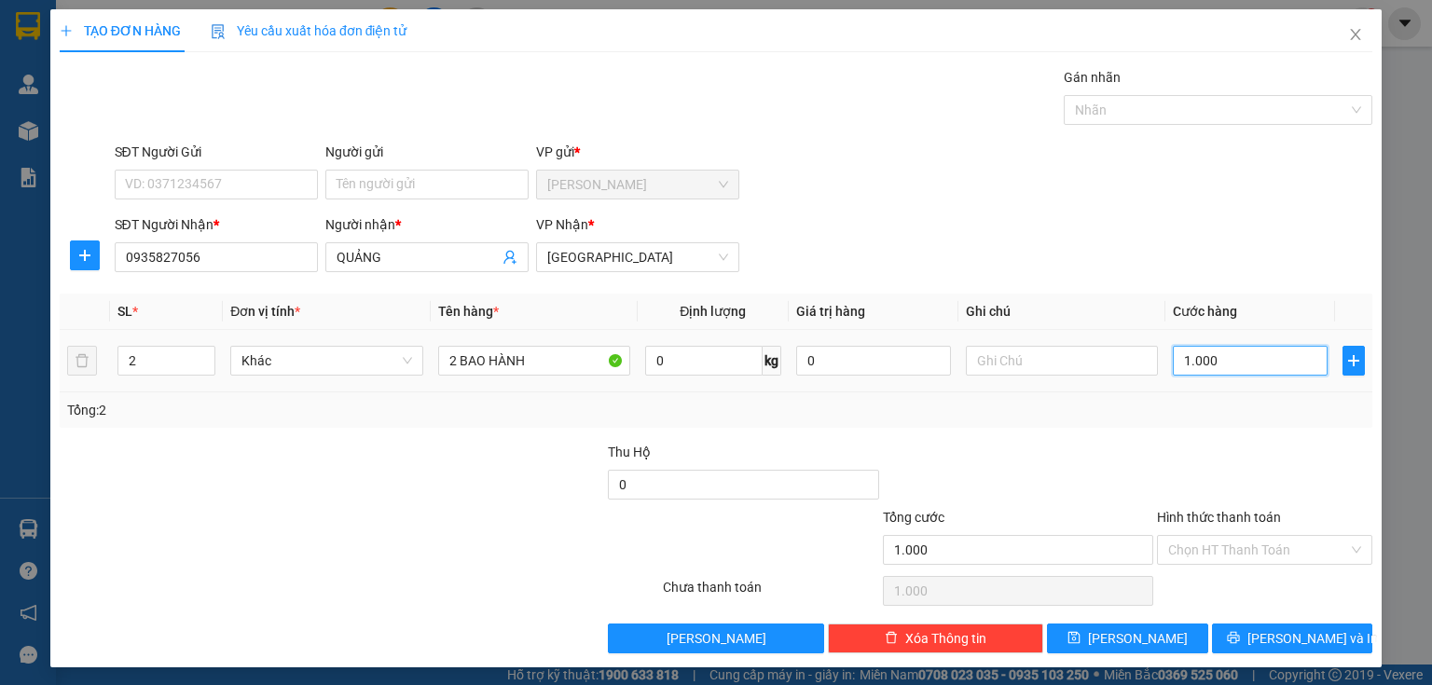
type input "10.000"
type input "100.000"
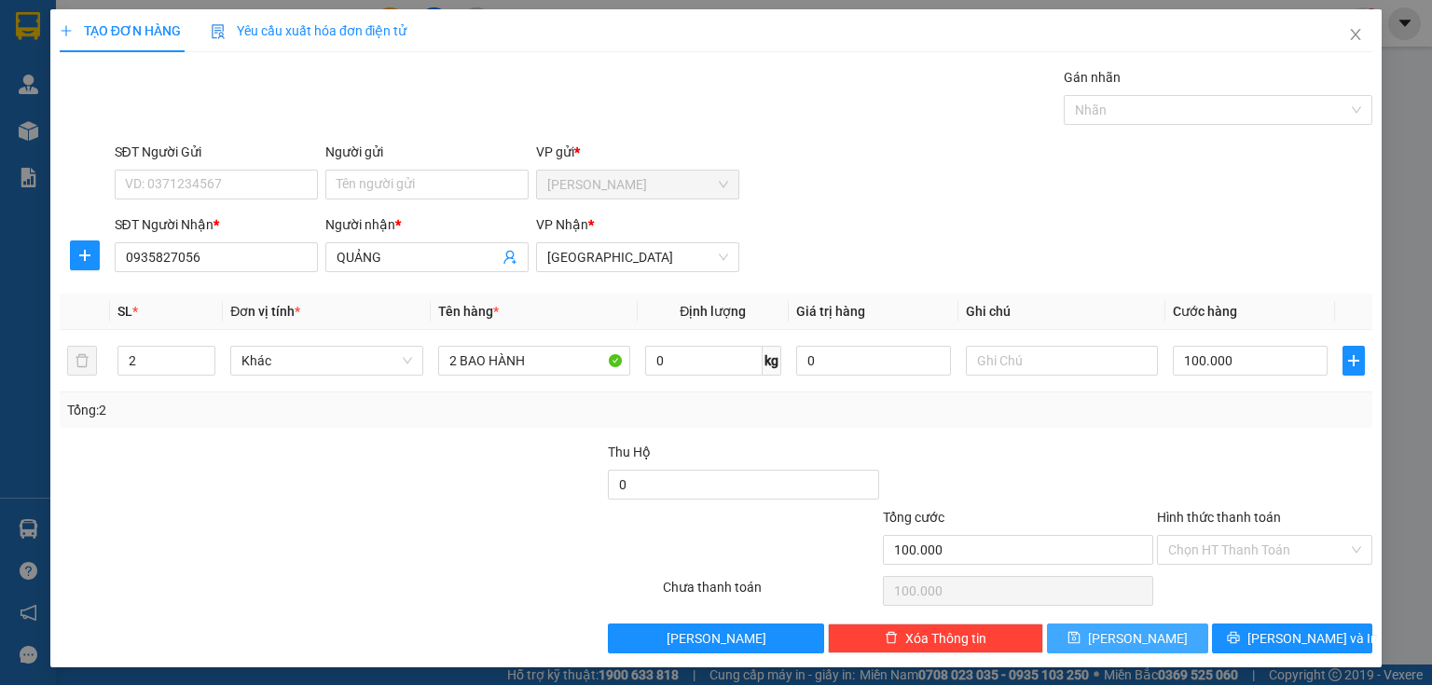
click at [1085, 644] on button "[PERSON_NAME]" at bounding box center [1127, 639] width 161 height 30
type input "1"
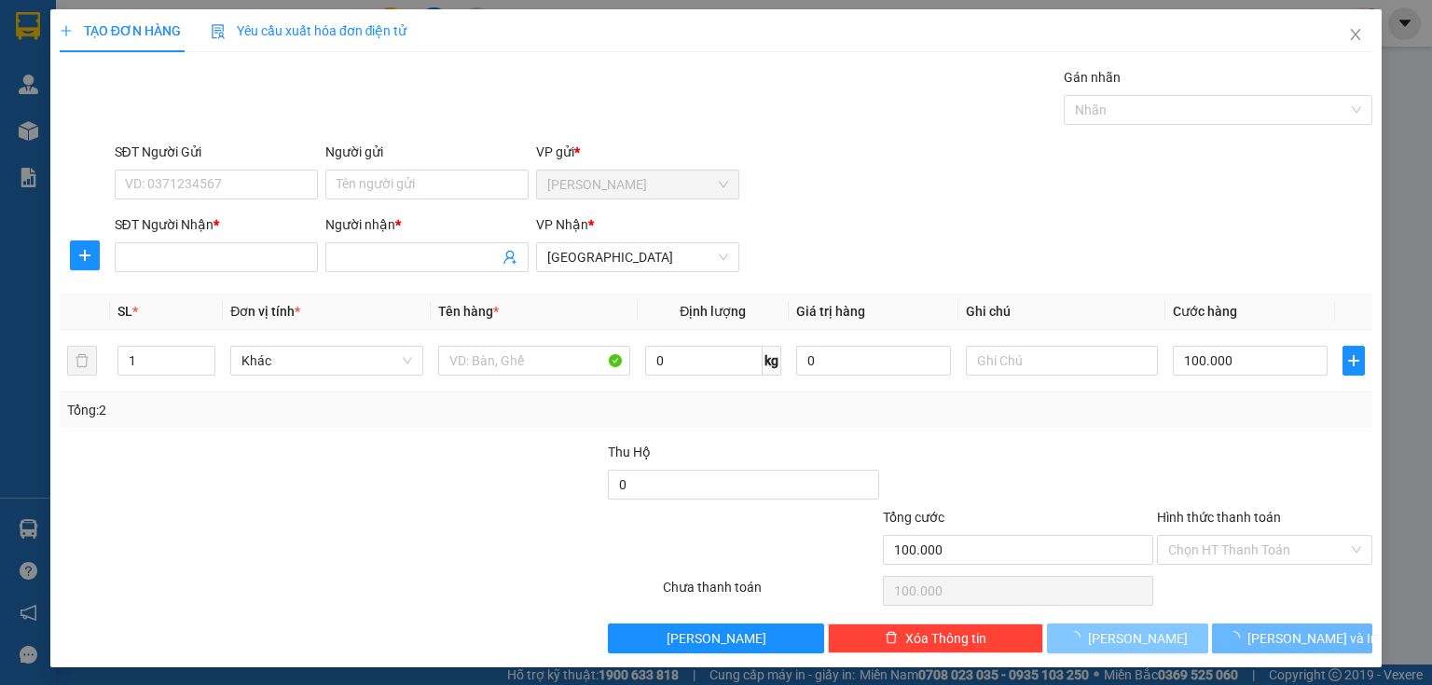
type input "0"
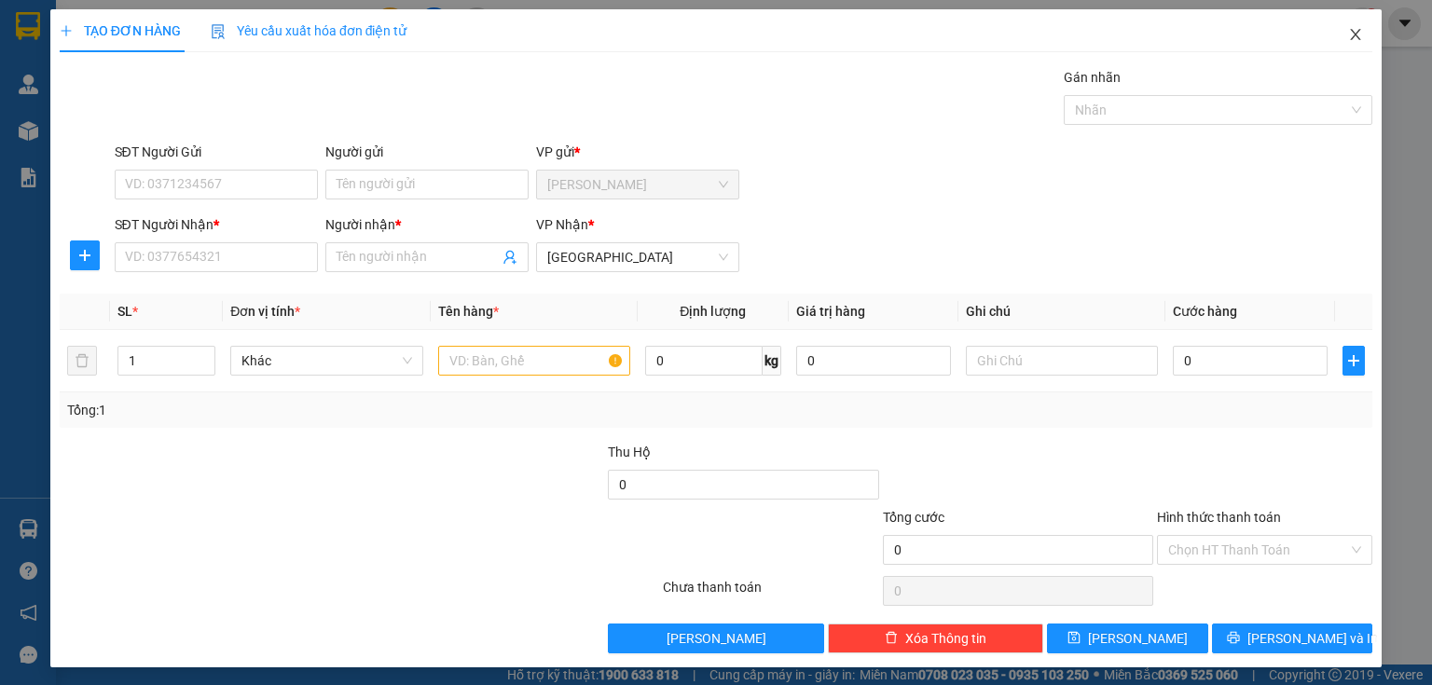
click at [1348, 34] on icon "close" at bounding box center [1355, 34] width 15 height 15
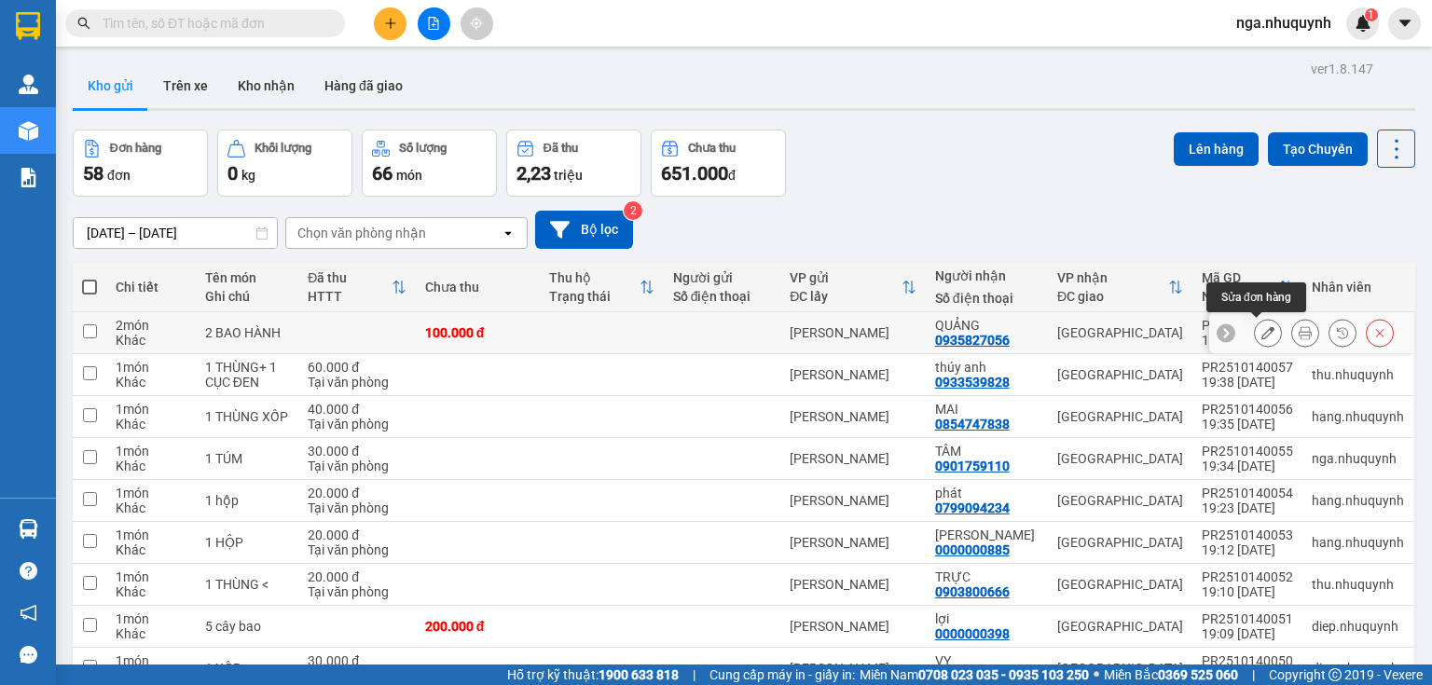
click at [1262, 336] on icon at bounding box center [1268, 332] width 13 height 13
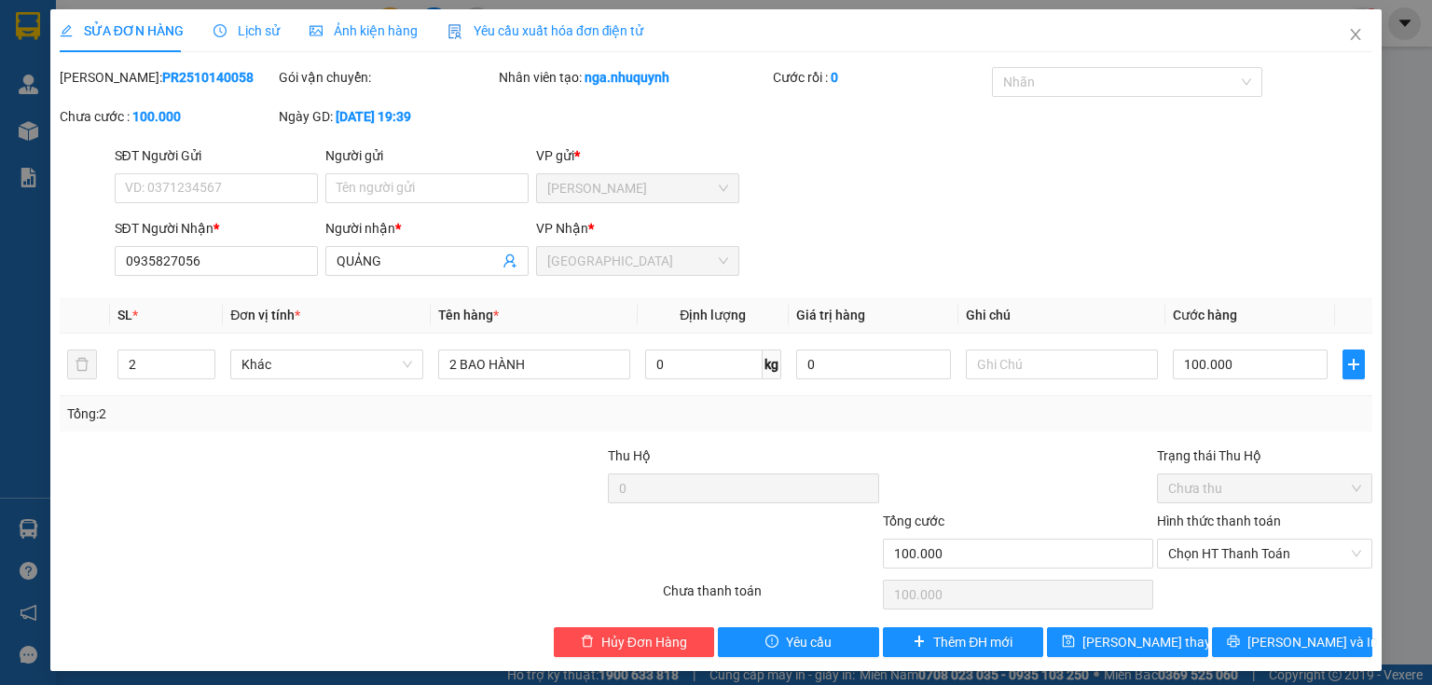
click at [1180, 521] on label "Hình thức thanh toán" at bounding box center [1219, 521] width 124 height 15
click at [1180, 540] on input "Hình thức thanh toán" at bounding box center [1258, 554] width 180 height 28
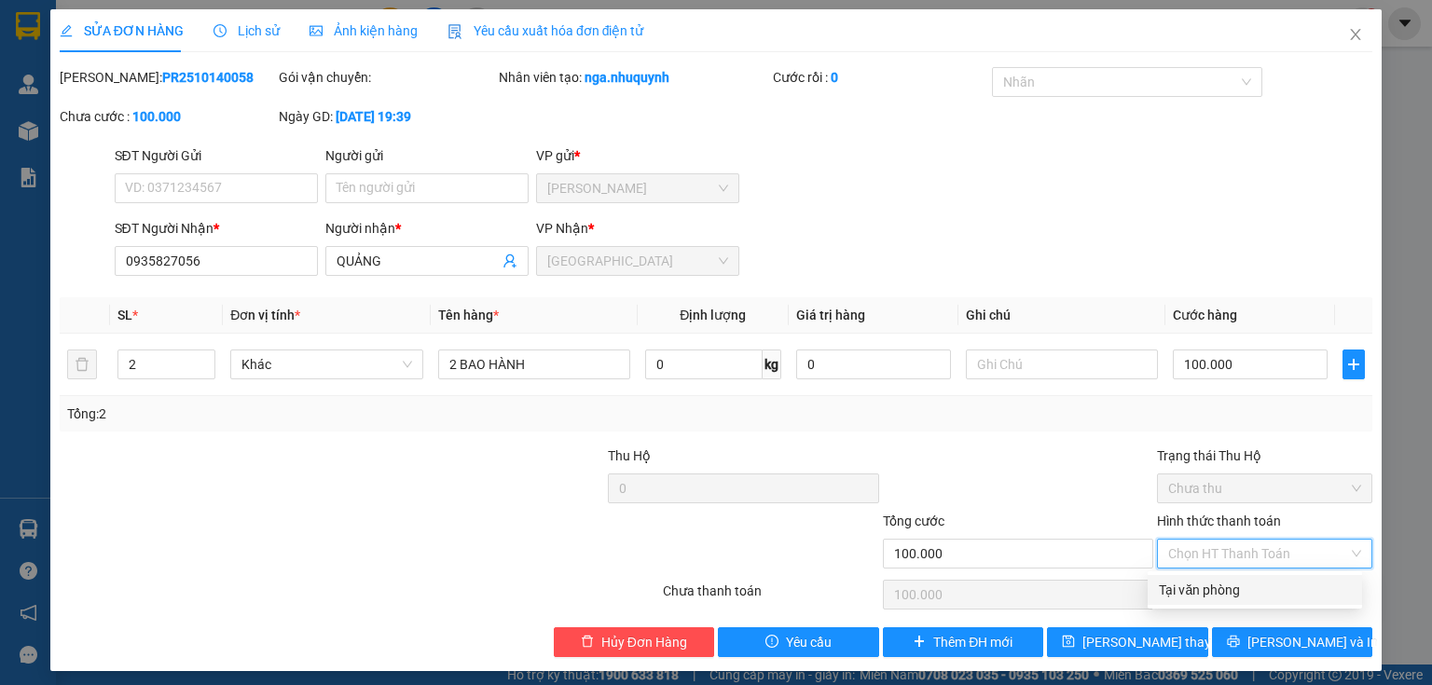
click at [1190, 589] on div "Tại văn phòng" at bounding box center [1255, 590] width 192 height 21
type input "0"
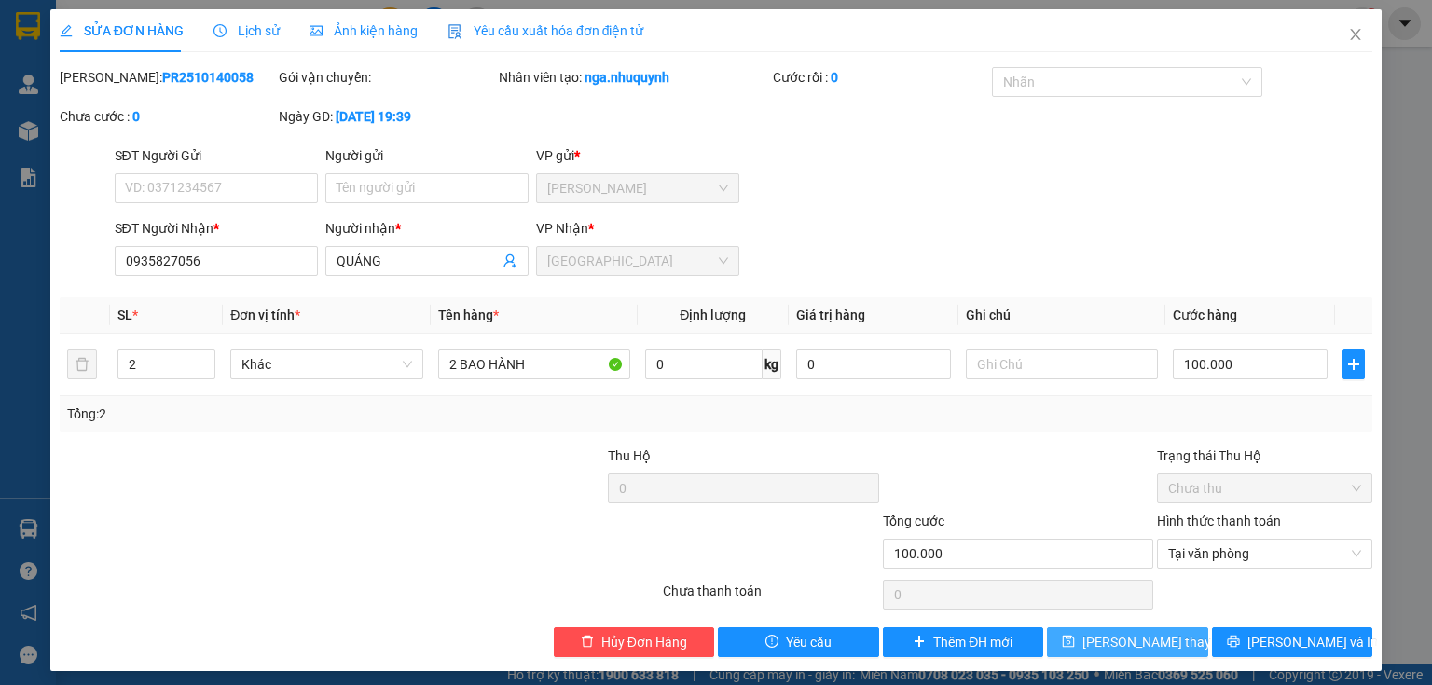
click at [1100, 650] on span "[PERSON_NAME] thay đổi" at bounding box center [1157, 642] width 149 height 21
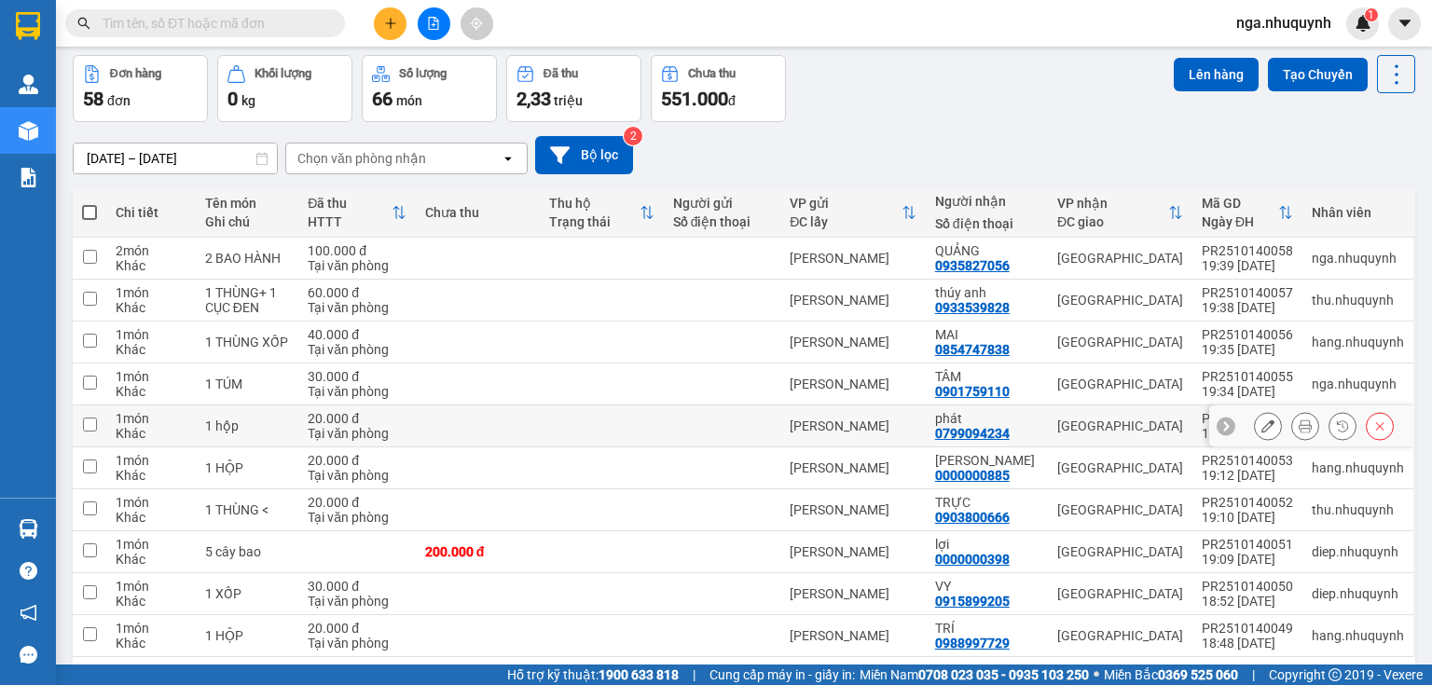
scroll to position [140, 0]
